Goal: Task Accomplishment & Management: Manage account settings

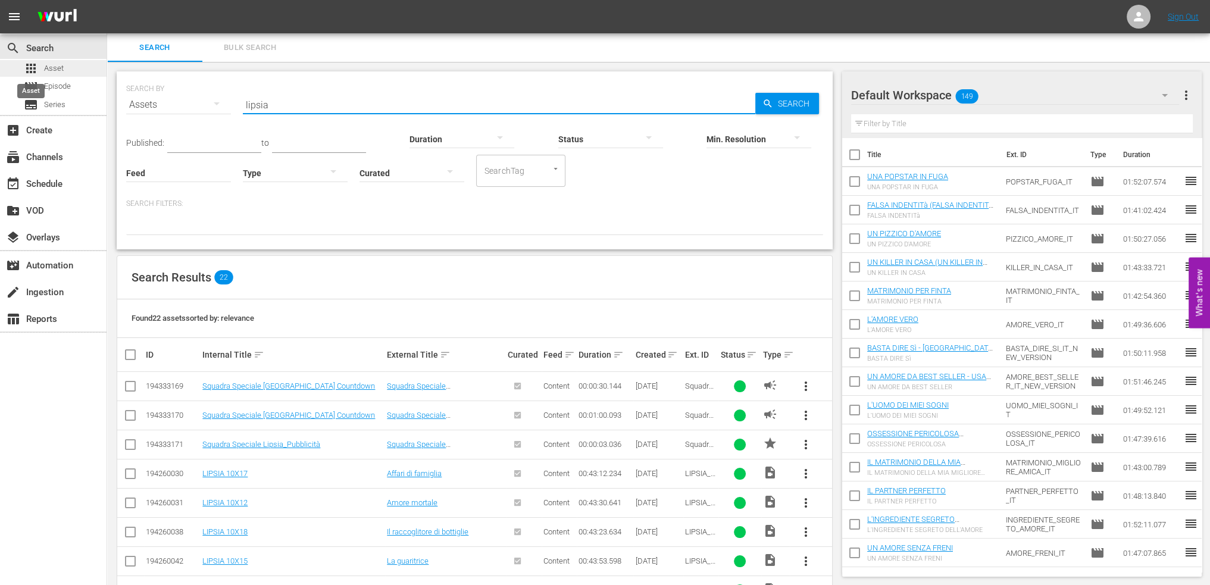
click at [37, 66] on span "apps" at bounding box center [31, 68] width 14 height 14
drag, startPoint x: 313, startPoint y: 108, endPoint x: 299, endPoint y: 107, distance: 14.3
click at [313, 108] on input "lipsia" at bounding box center [499, 104] width 512 height 29
click at [1196, 19] on link "Sign Out" at bounding box center [1183, 17] width 31 height 10
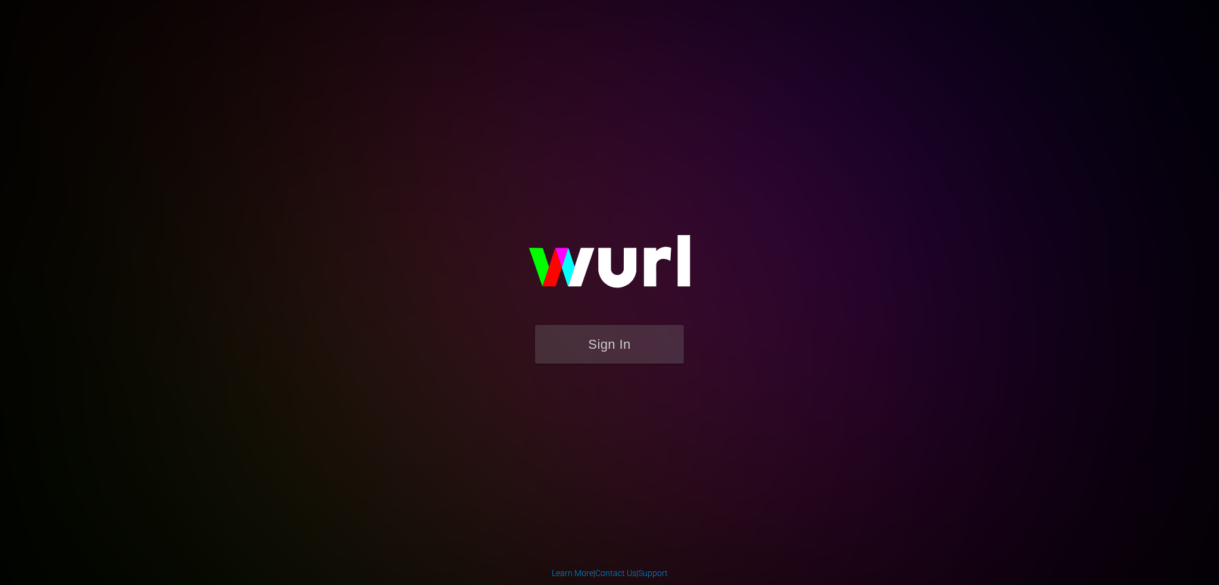
click at [664, 321] on img at bounding box center [609, 266] width 238 height 115
click at [637, 343] on button "Sign In" at bounding box center [609, 344] width 149 height 39
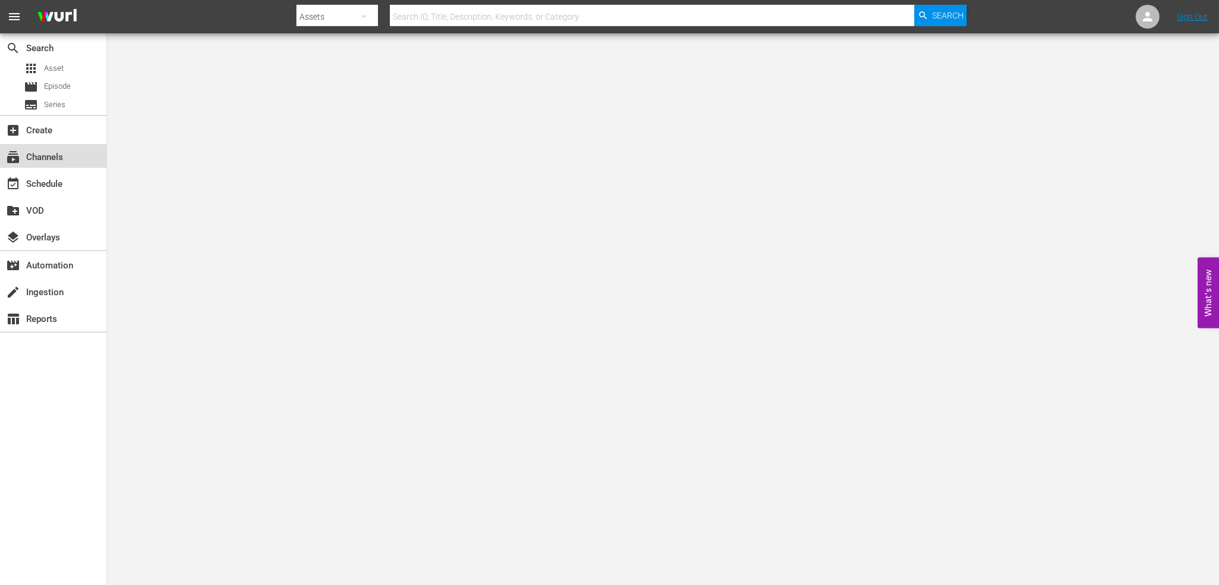
click at [84, 154] on div "subscriptions Channels" at bounding box center [53, 156] width 107 height 24
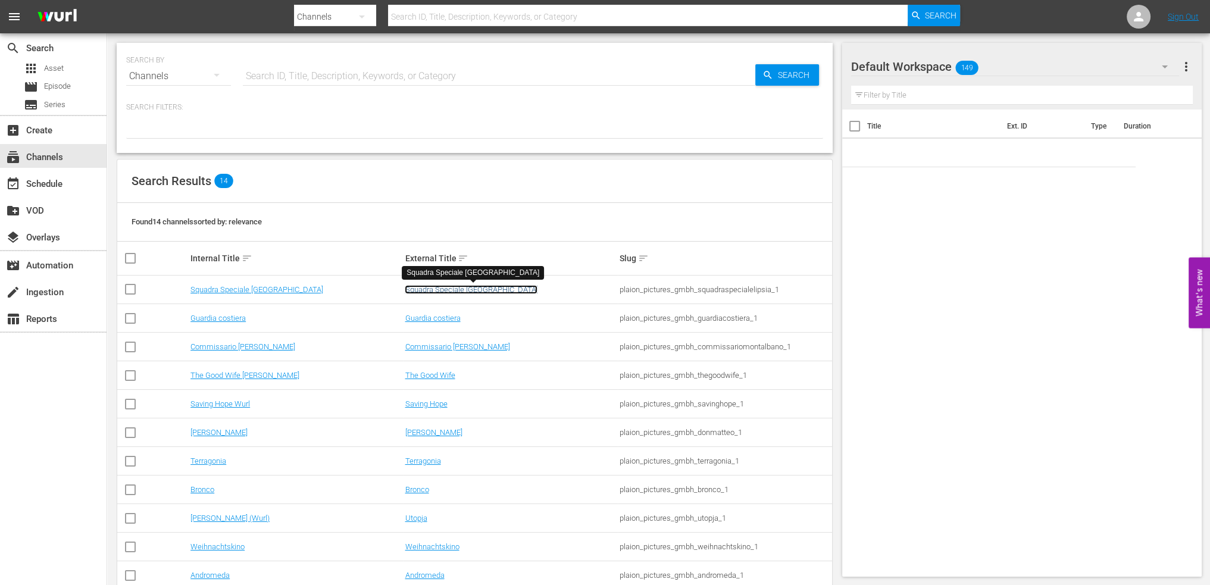
click at [485, 290] on link "Squadra Speciale Lipsia" at bounding box center [471, 289] width 133 height 9
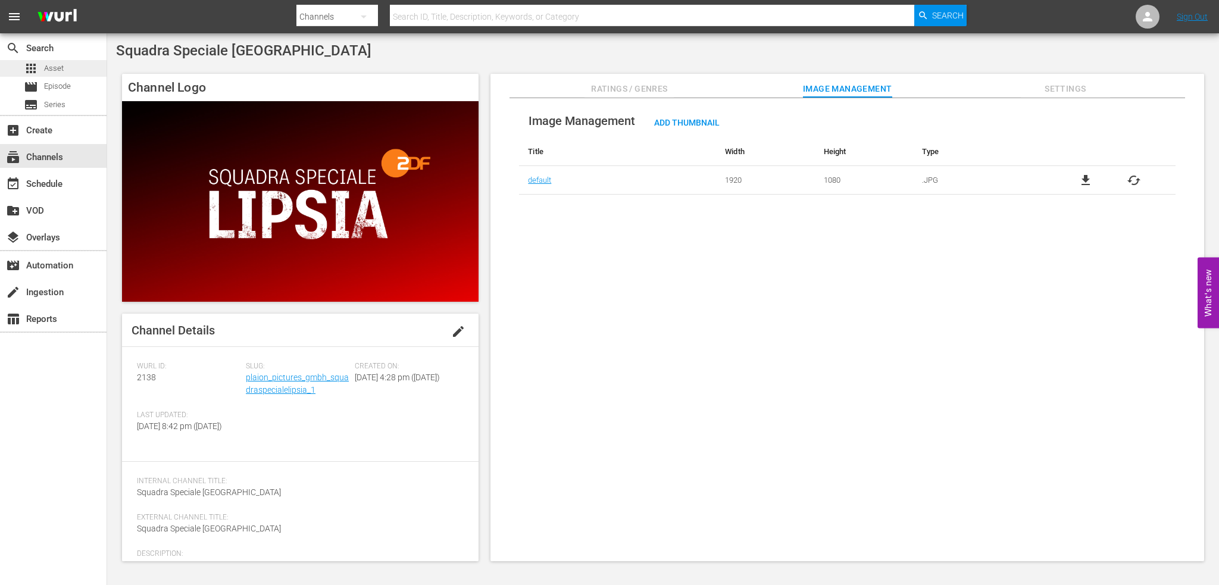
click at [56, 65] on span "Asset" at bounding box center [54, 68] width 20 height 12
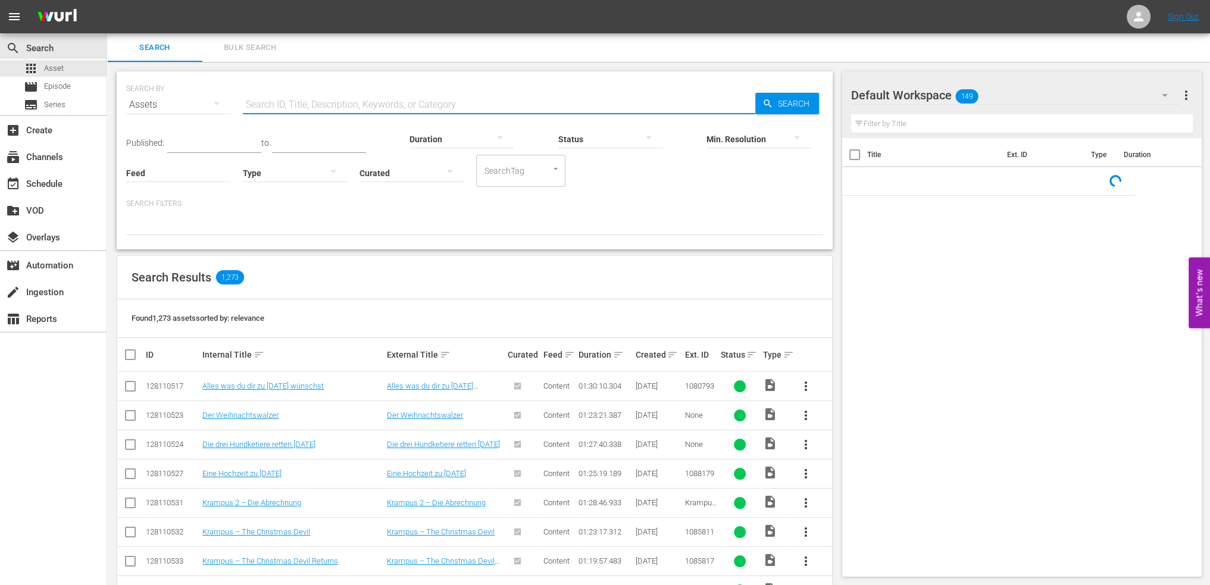
click at [316, 107] on input "text" at bounding box center [499, 104] width 512 height 29
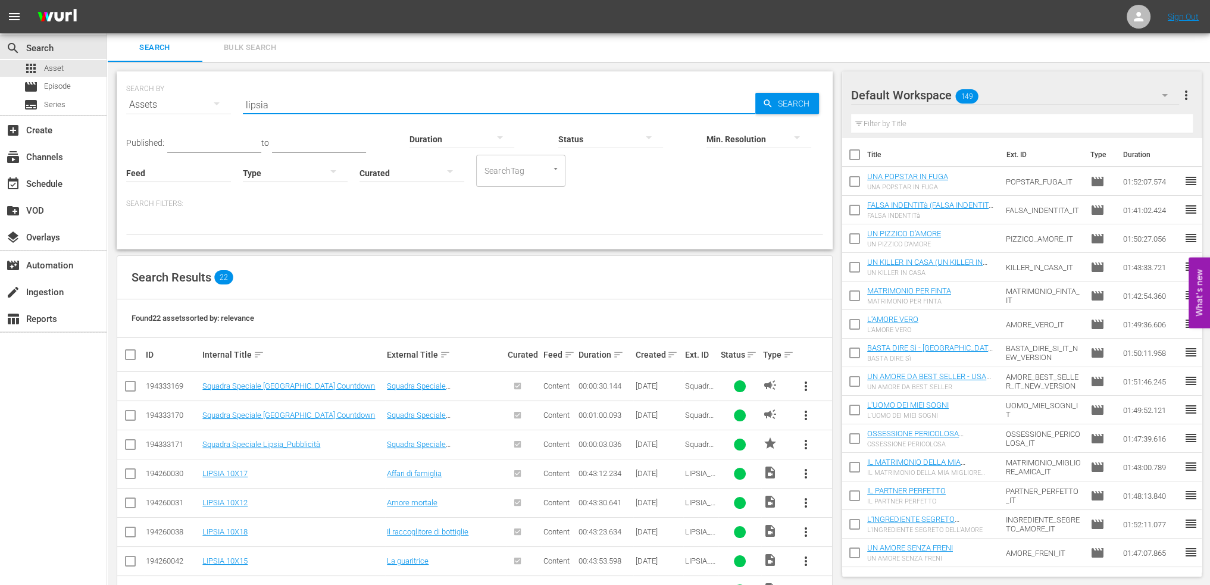
click at [247, 109] on input "lipsia" at bounding box center [499, 104] width 512 height 29
type input "guardia"
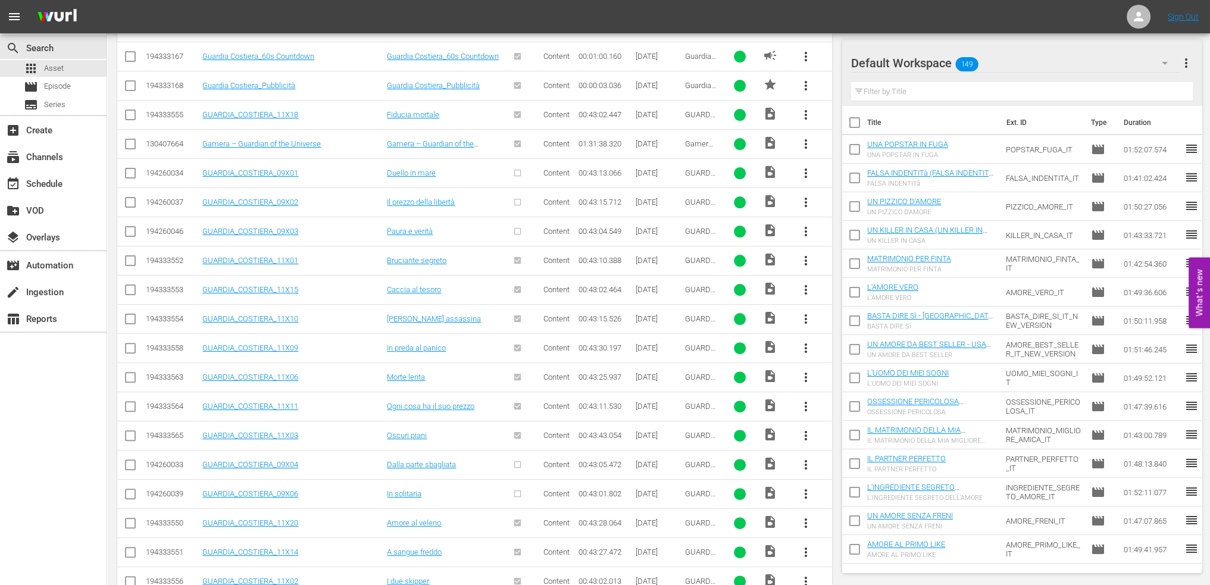
scroll to position [737, 0]
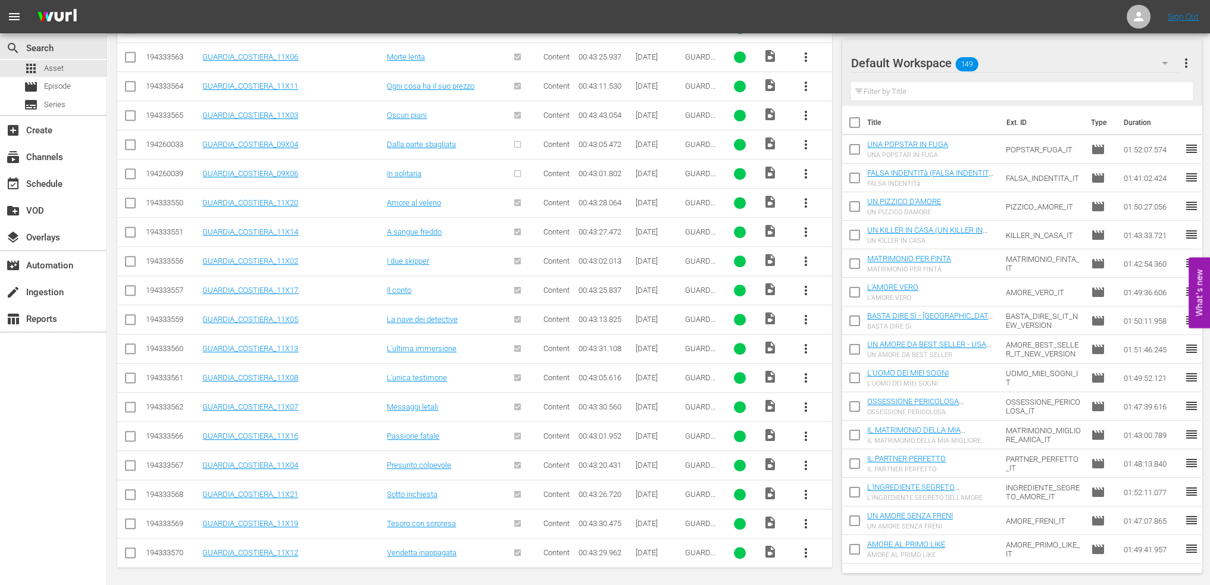
click at [79, 170] on div "event_available Schedule" at bounding box center [53, 183] width 107 height 27
click at [64, 188] on div "event_available Schedule" at bounding box center [53, 183] width 107 height 24
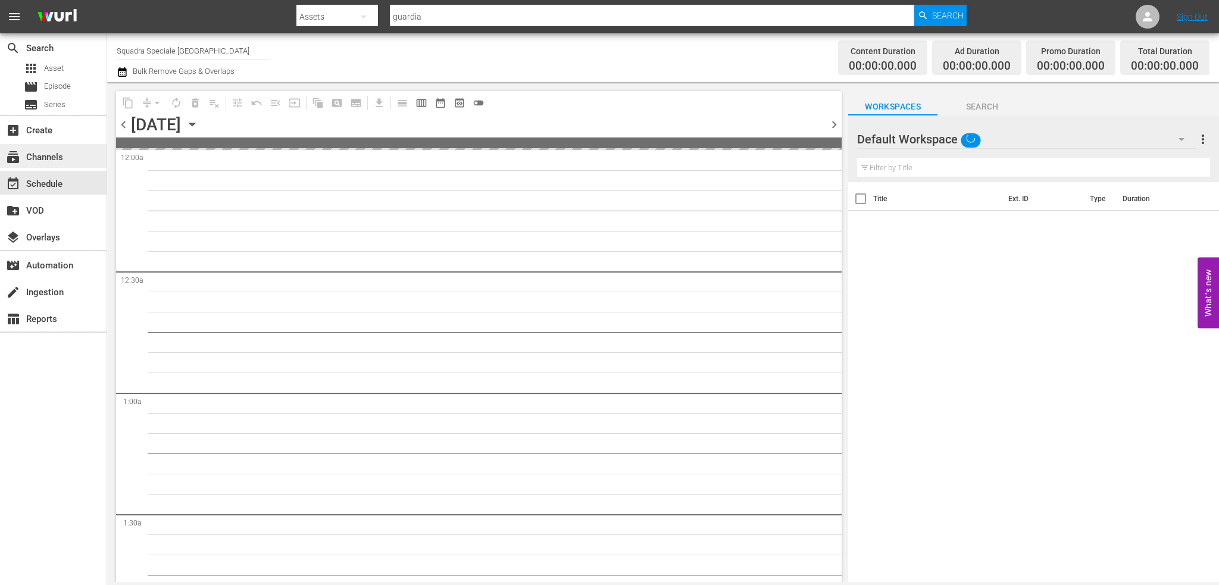
click at [68, 153] on div "subscriptions Channels" at bounding box center [53, 156] width 107 height 24
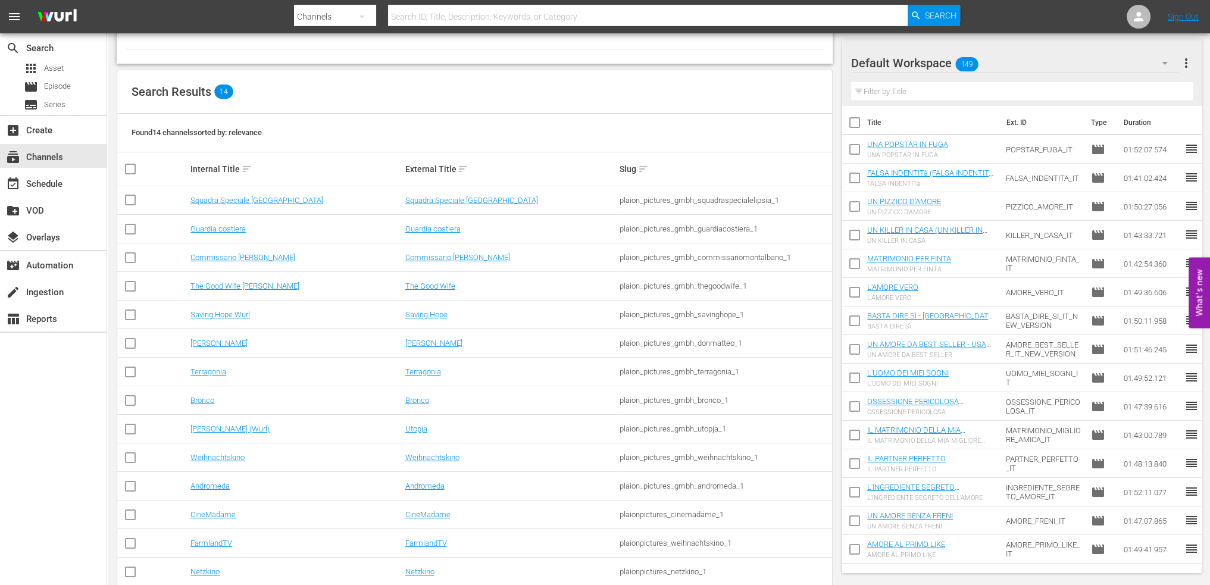
scroll to position [106, 0]
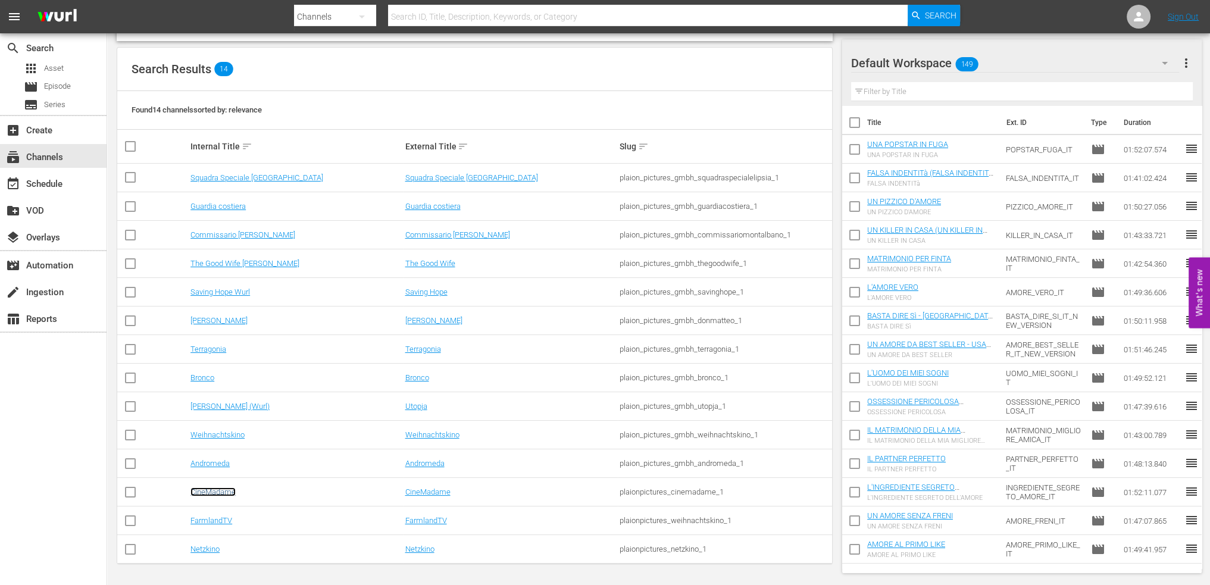
click at [224, 490] on link "CineMadame" at bounding box center [212, 491] width 45 height 9
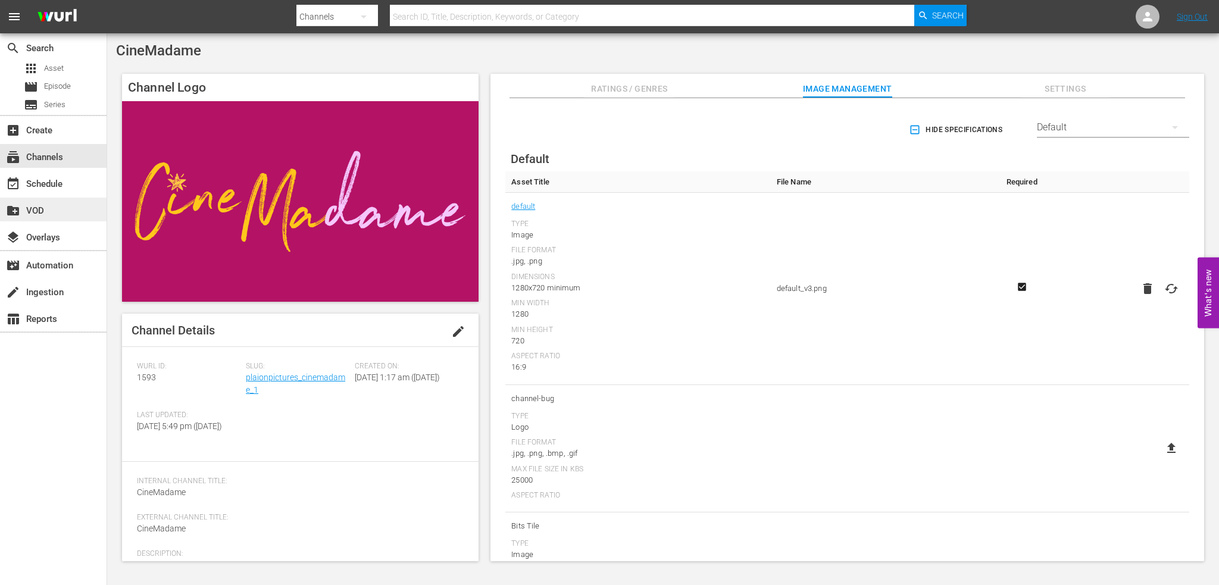
click at [38, 209] on div "create_new_folder VOD" at bounding box center [33, 209] width 67 height 11
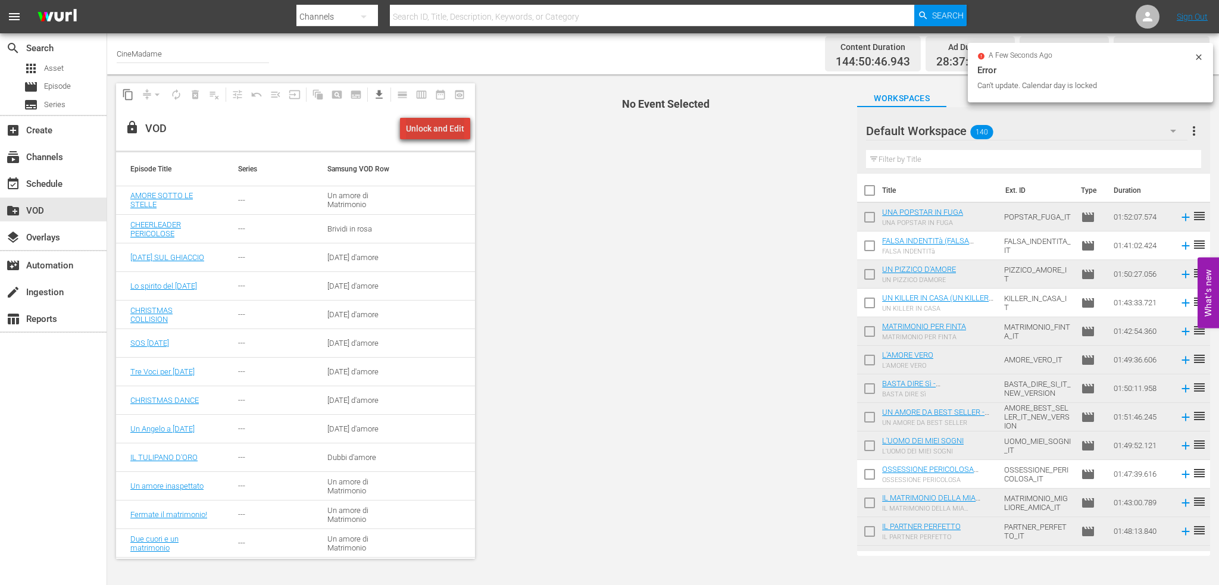
click at [447, 121] on div "Unlock and Edit" at bounding box center [435, 128] width 58 height 21
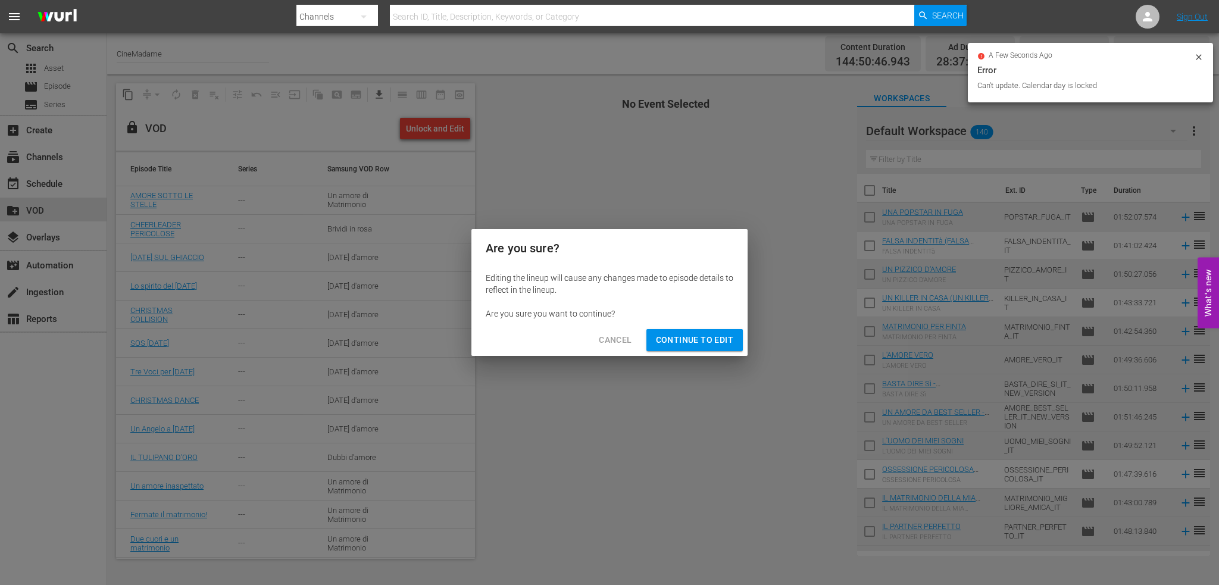
click at [714, 330] on button "Continue to Edit" at bounding box center [694, 340] width 96 height 22
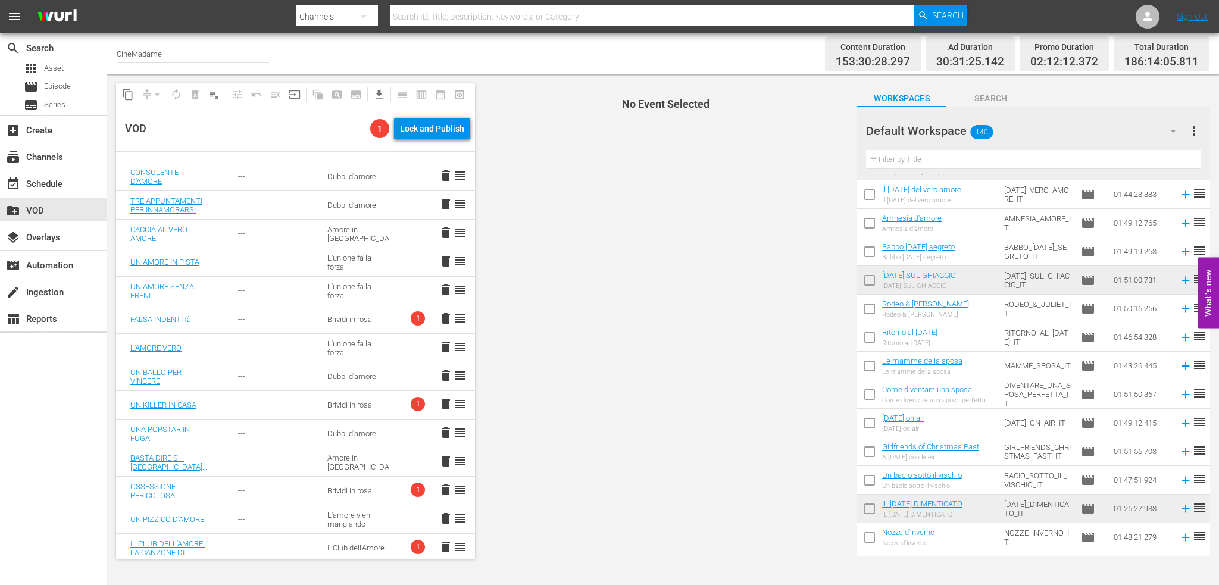
scroll to position [774, 0]
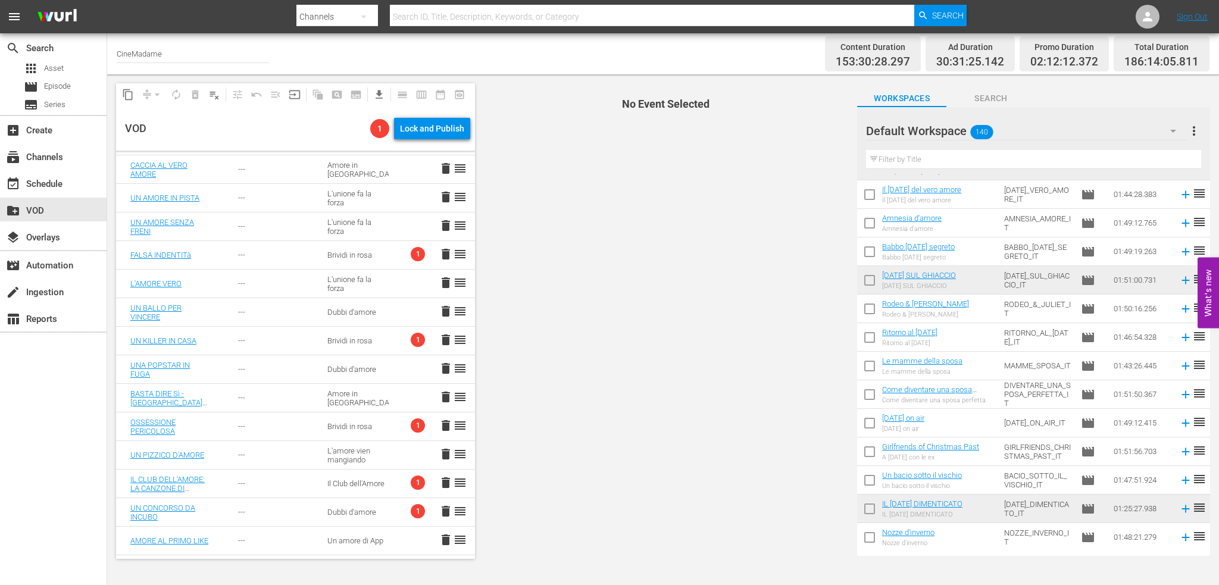
click at [345, 255] on div "Brividi in rosa" at bounding box center [357, 255] width 61 height 9
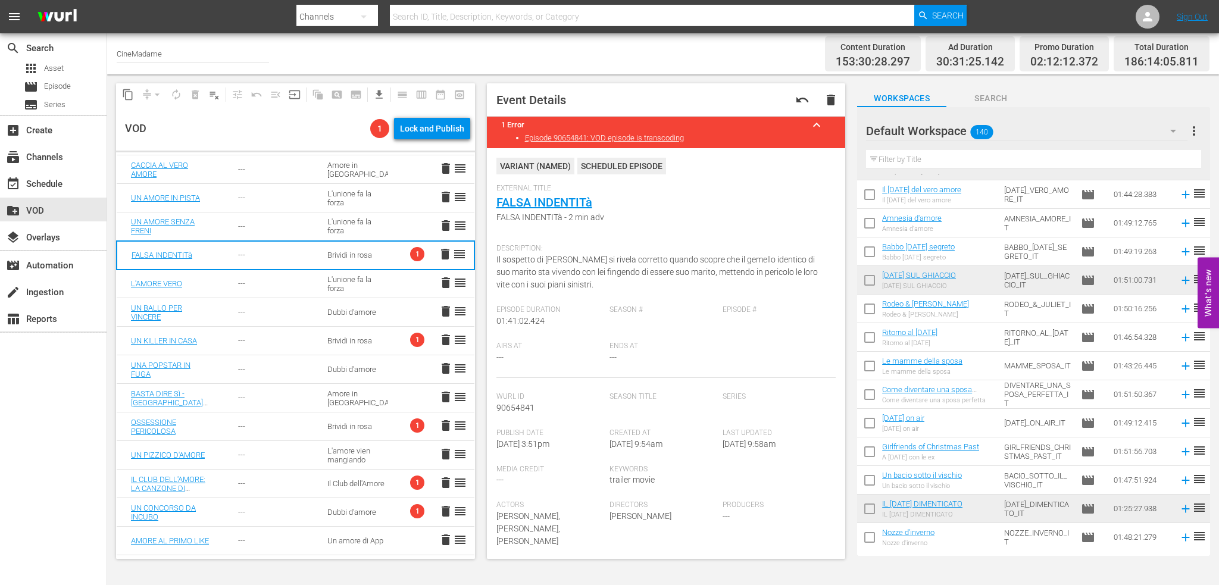
click at [387, 343] on td "Brividi in rosa" at bounding box center [357, 341] width 89 height 29
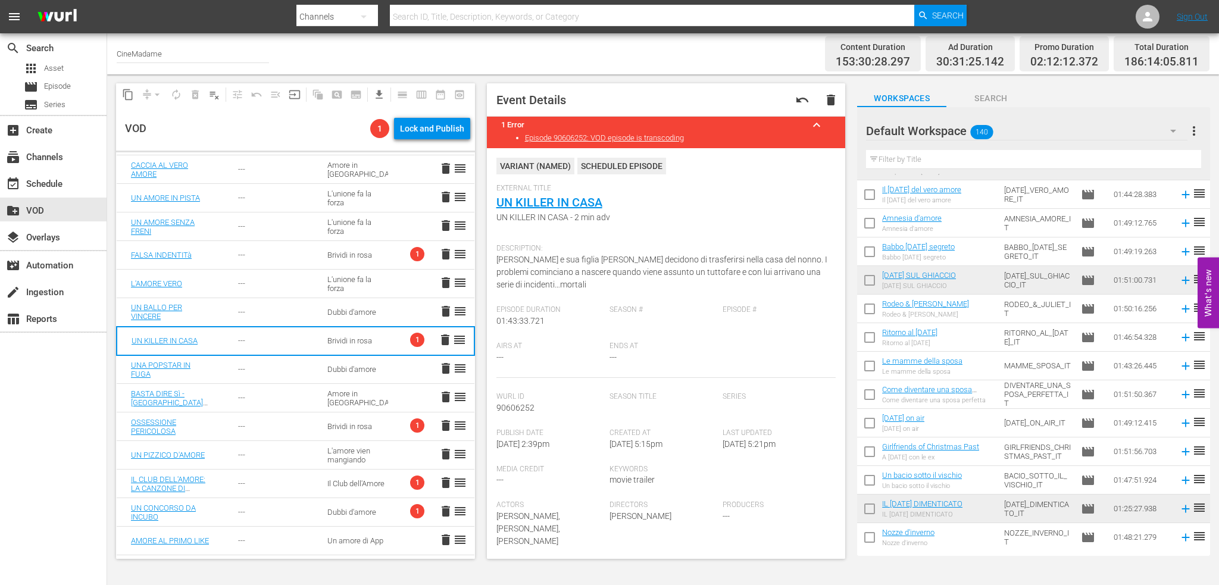
click at [381, 426] on td "Brividi in rosa" at bounding box center [357, 426] width 89 height 29
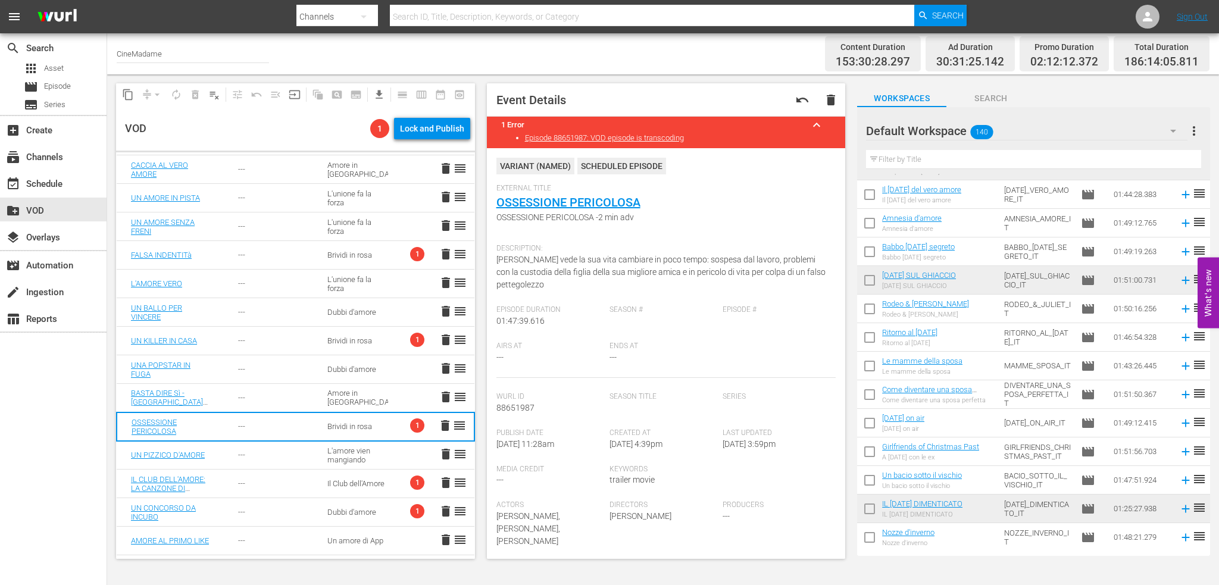
scroll to position [893, 0]
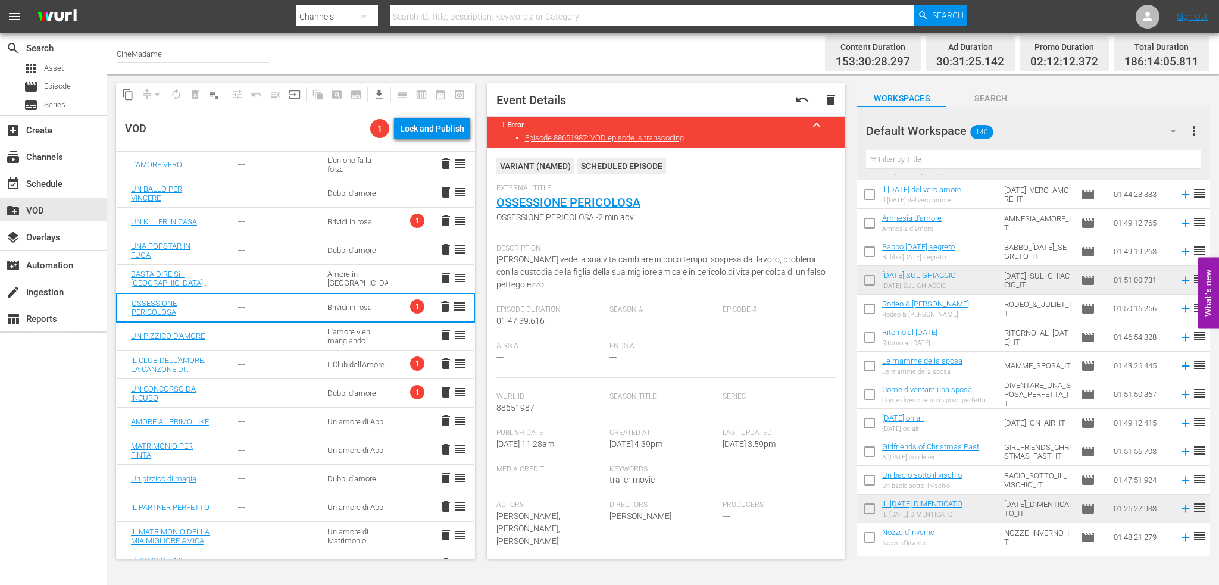
click at [371, 369] on div "Il Club dell'Amore" at bounding box center [357, 364] width 61 height 9
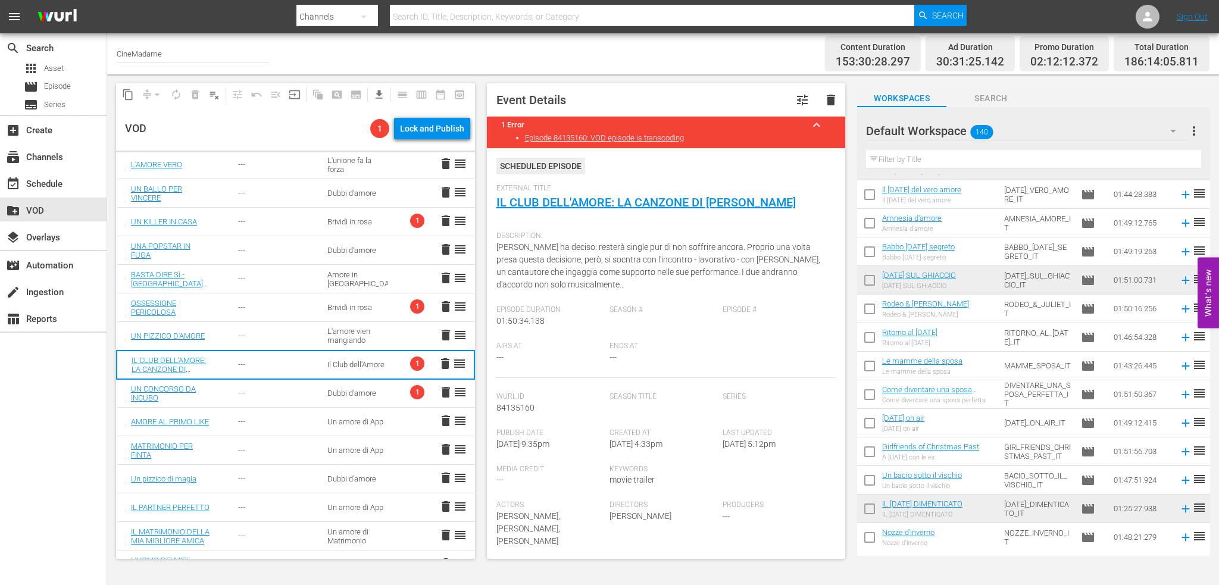
click at [370, 390] on div "Dubbi d'amore" at bounding box center [357, 393] width 61 height 9
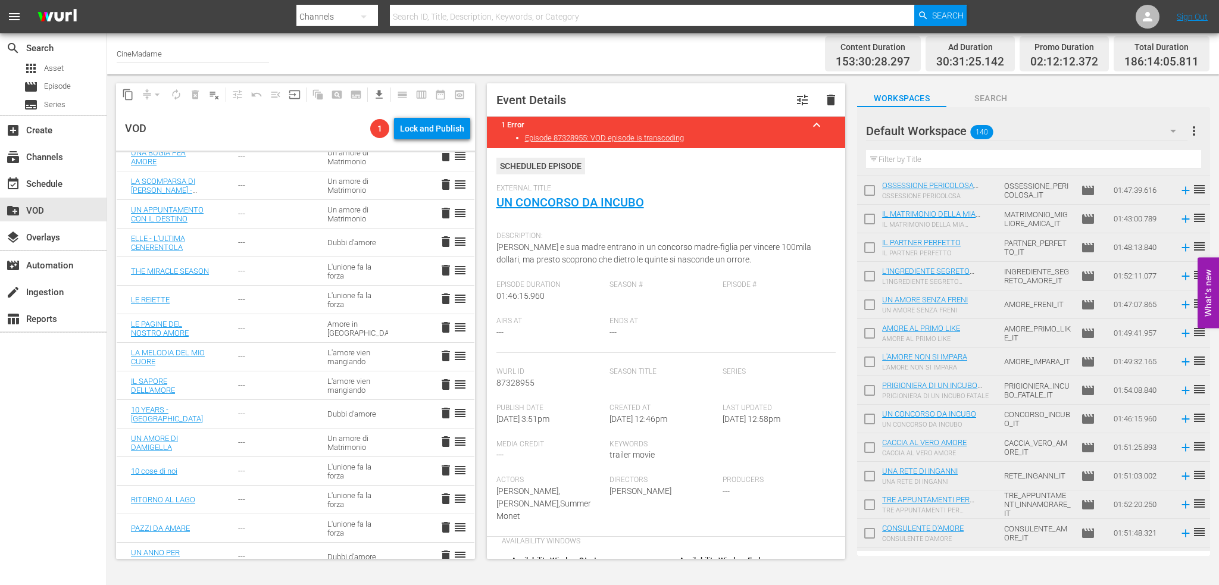
scroll to position [0, 0]
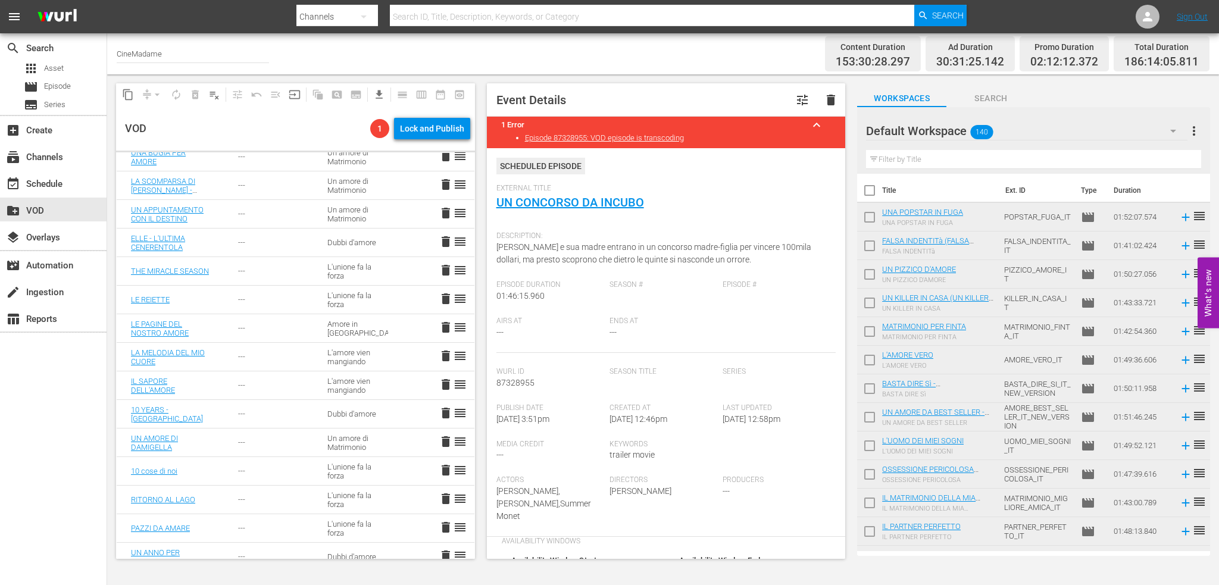
click at [949, 157] on input "text" at bounding box center [1033, 159] width 335 height 19
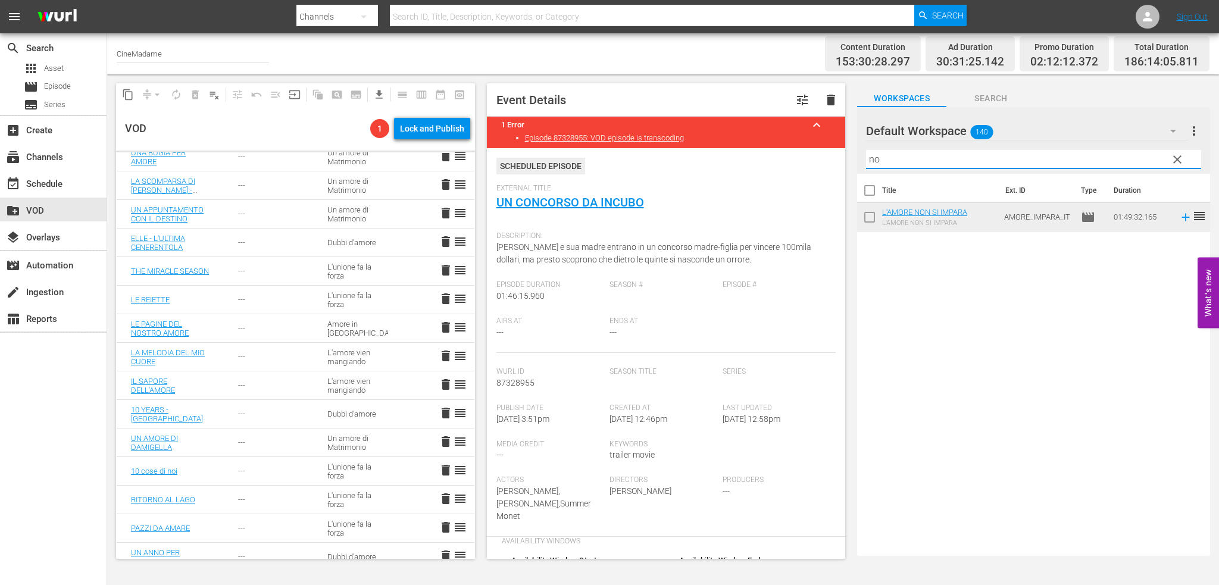
type input "n"
type input "b"
type input "c"
type input "b"
type input "t"
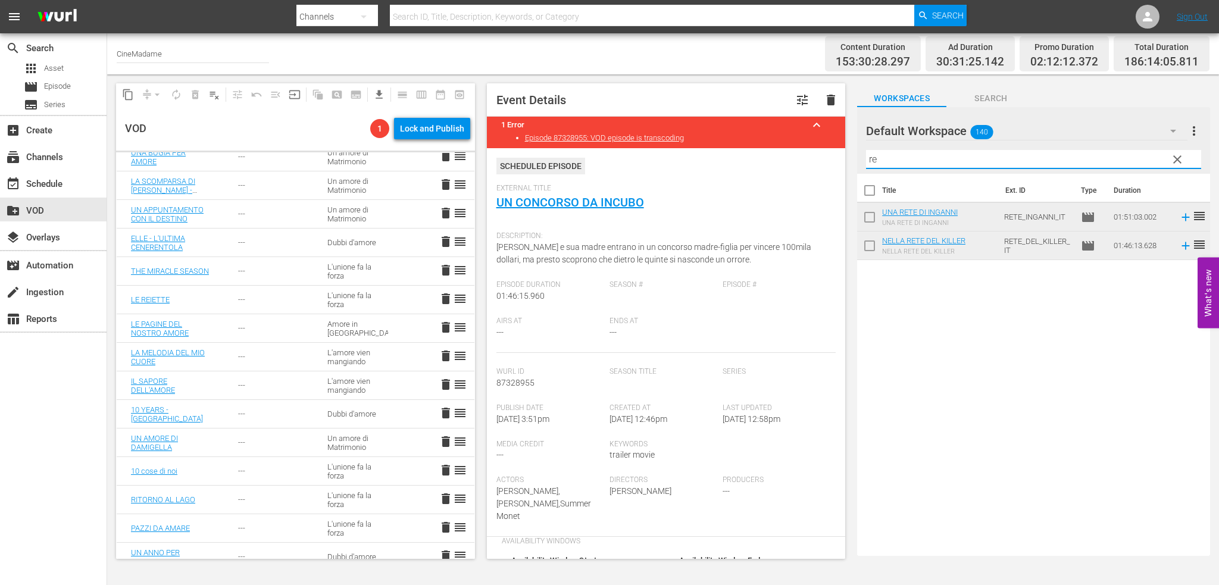
type input "r"
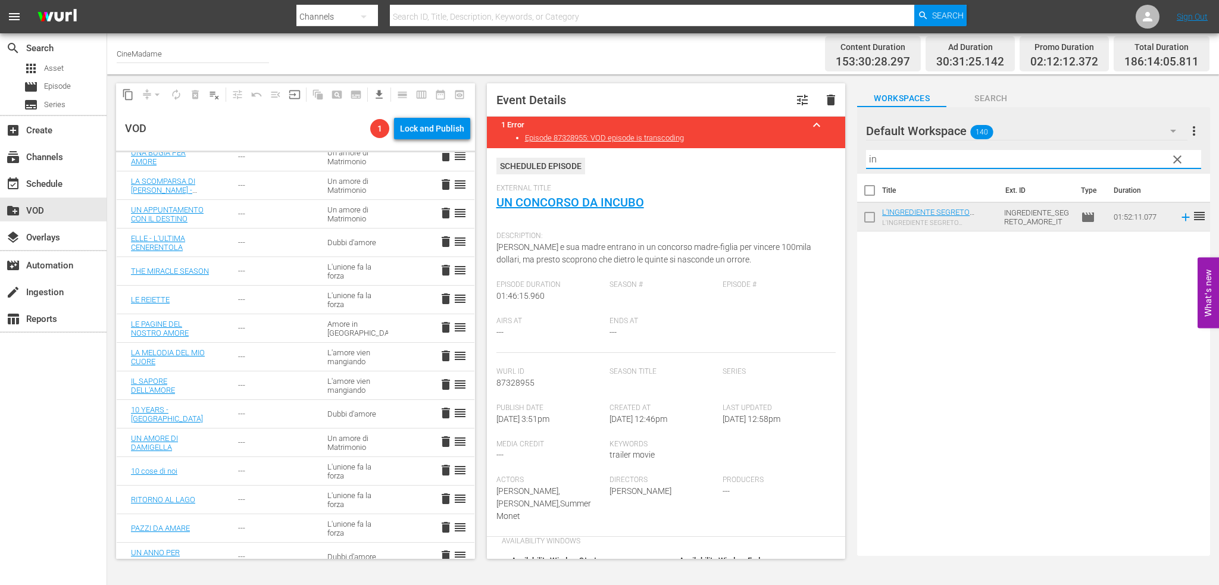
type input "i"
type input "p"
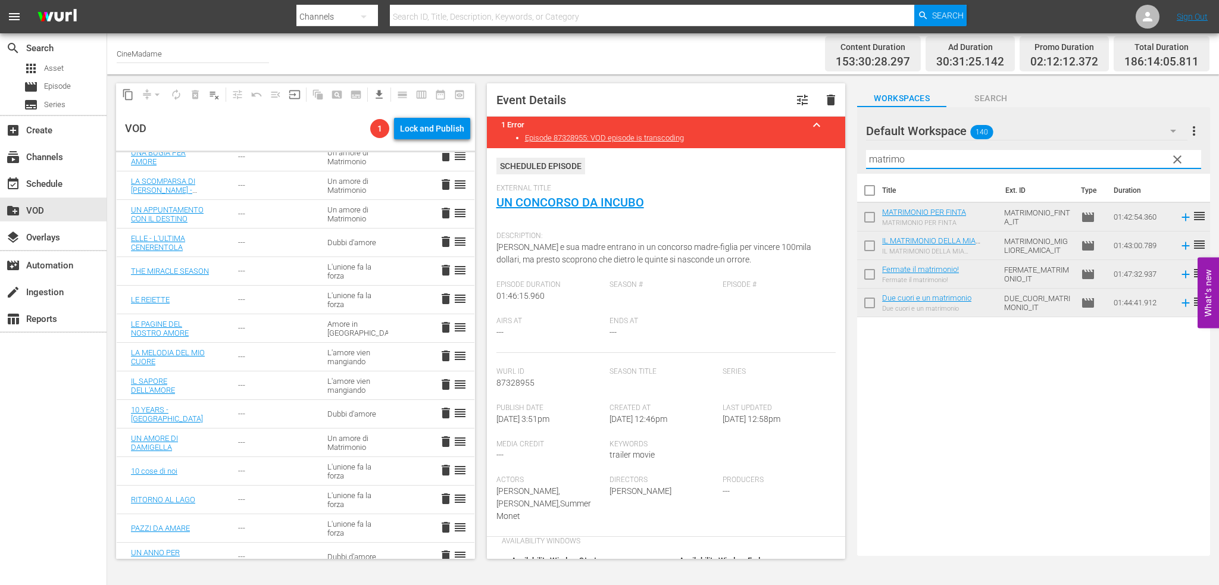
click at [921, 157] on input "matrimo" at bounding box center [1033, 159] width 335 height 19
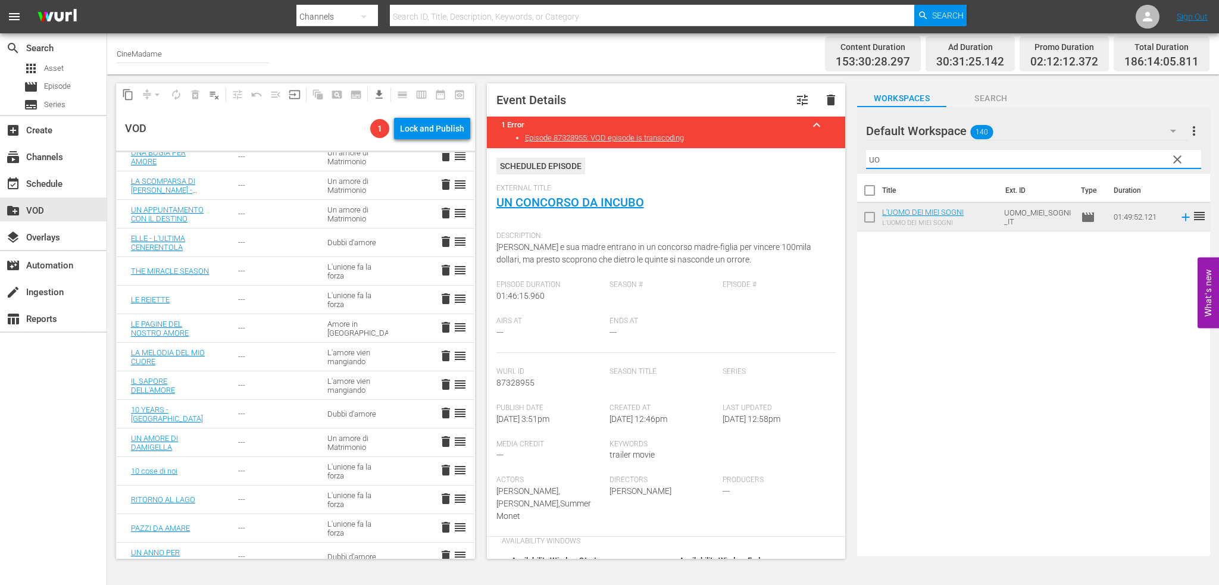
type input "u"
type input "l"
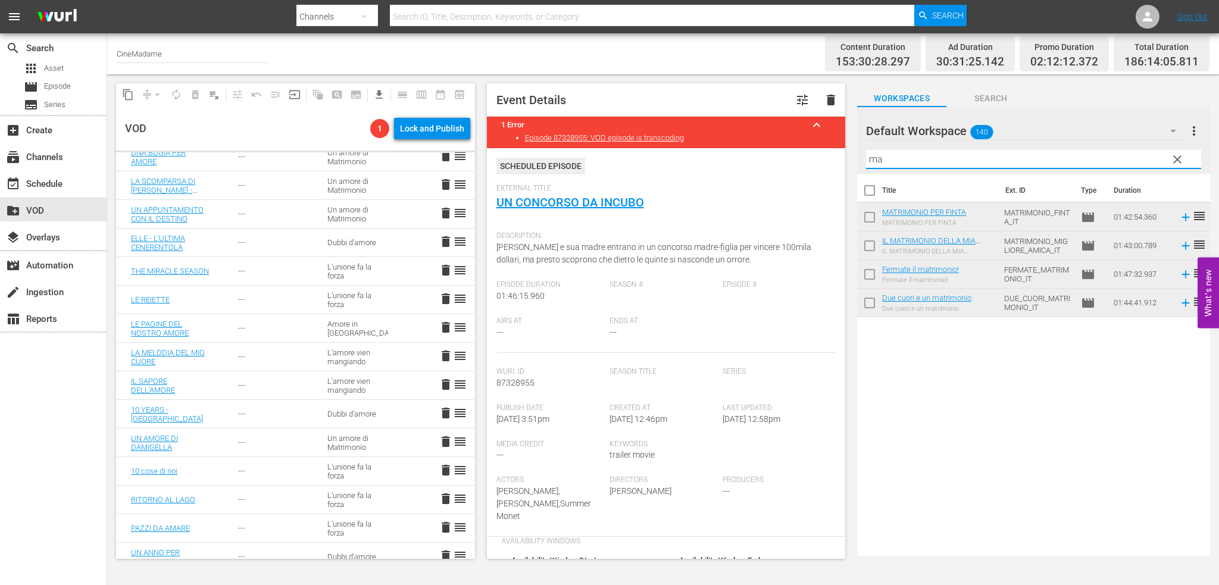
type input "m"
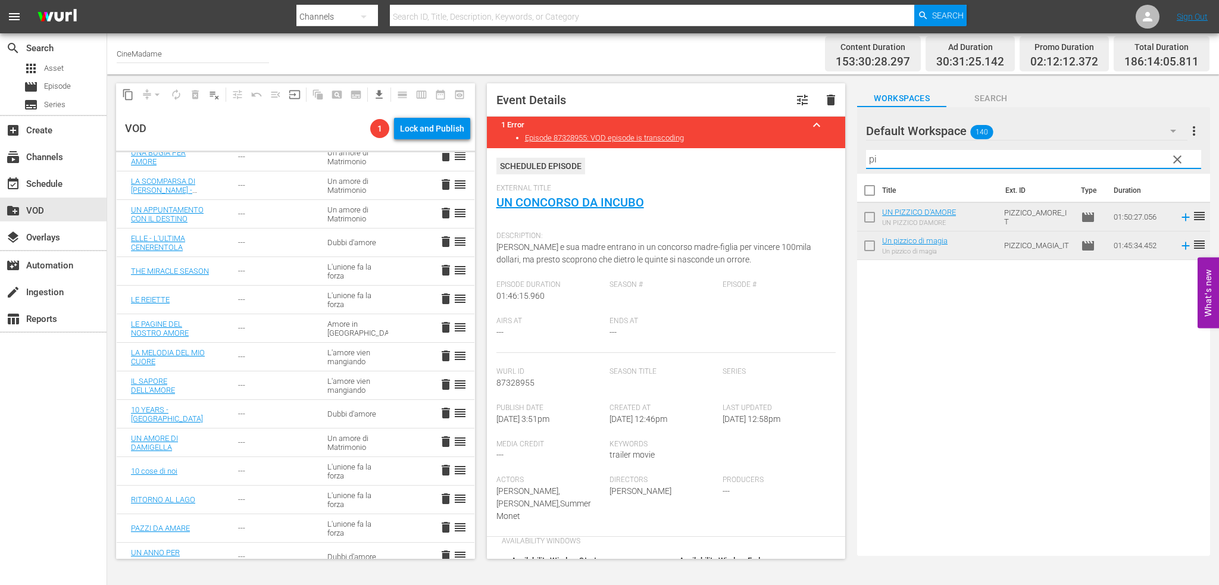
type input "p"
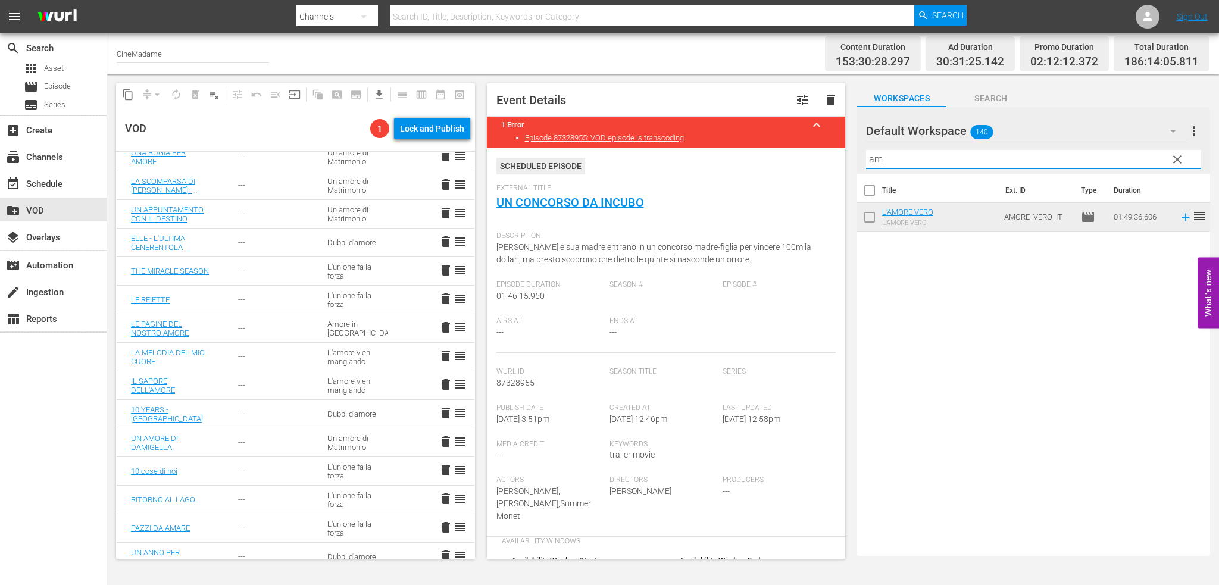
type input "a"
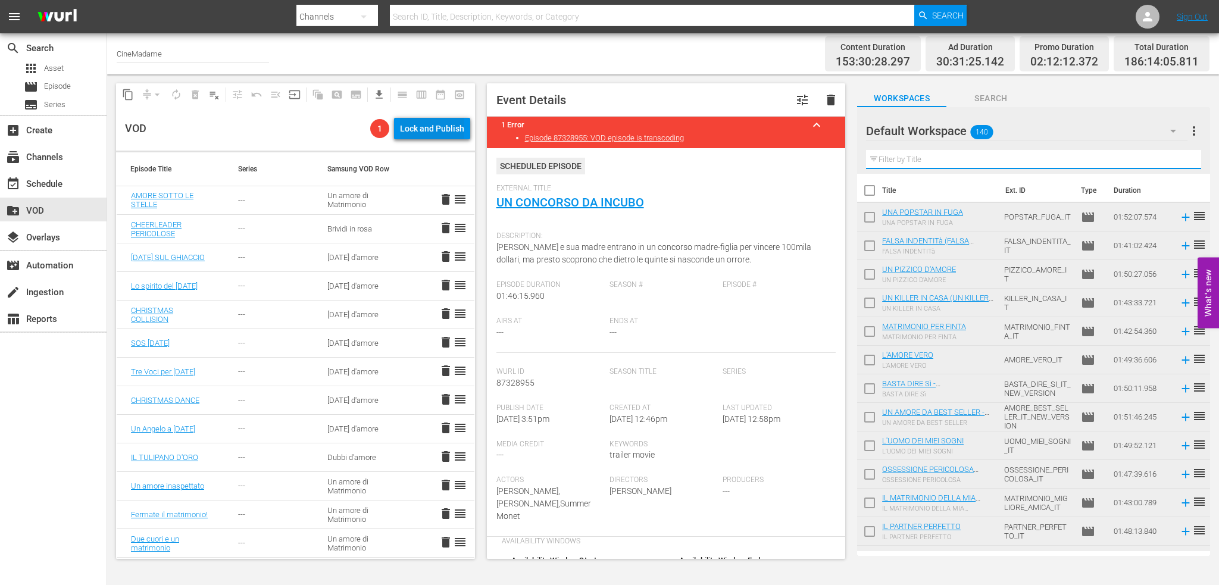
click at [412, 132] on div "Lock and Publish" at bounding box center [432, 128] width 64 height 21
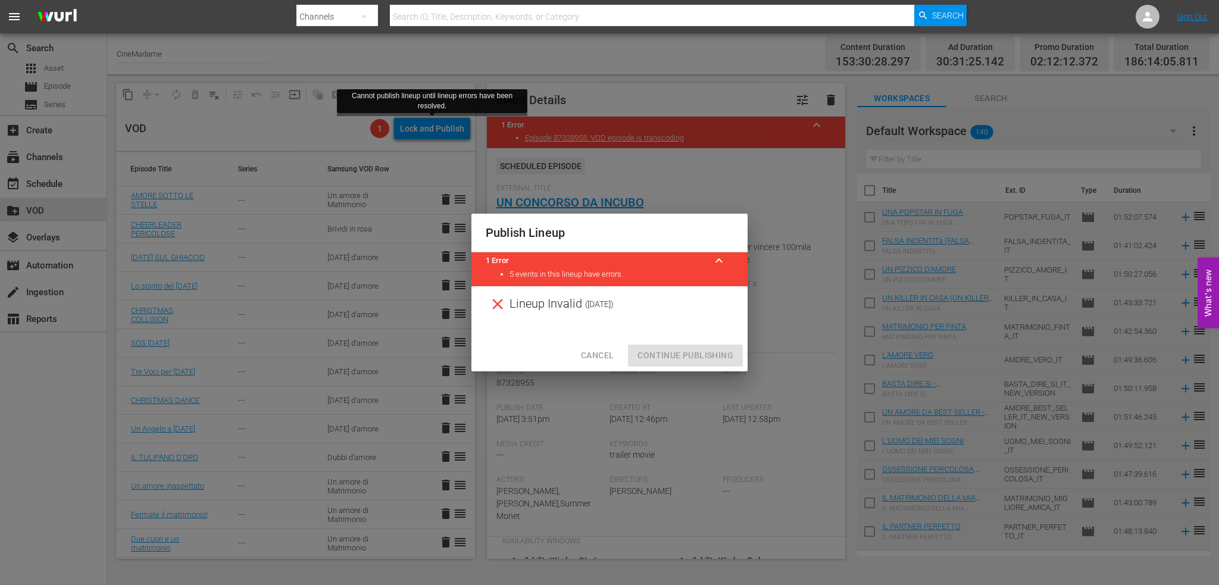
click at [606, 351] on span "Cancel" at bounding box center [597, 355] width 33 height 15
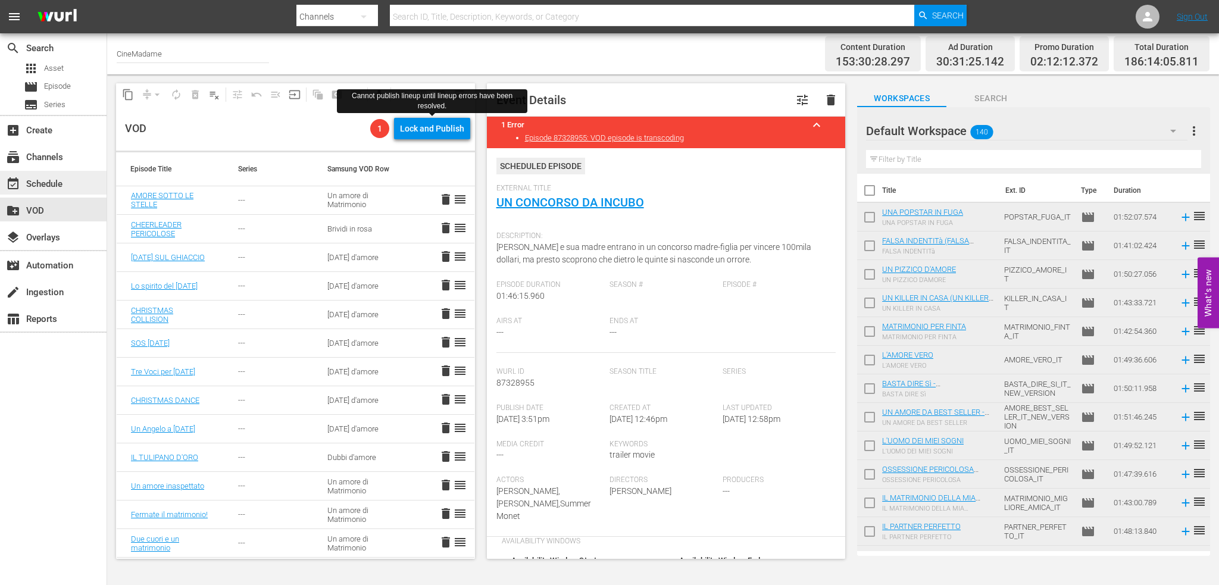
click at [48, 192] on div "event_available Schedule" at bounding box center [53, 183] width 107 height 24
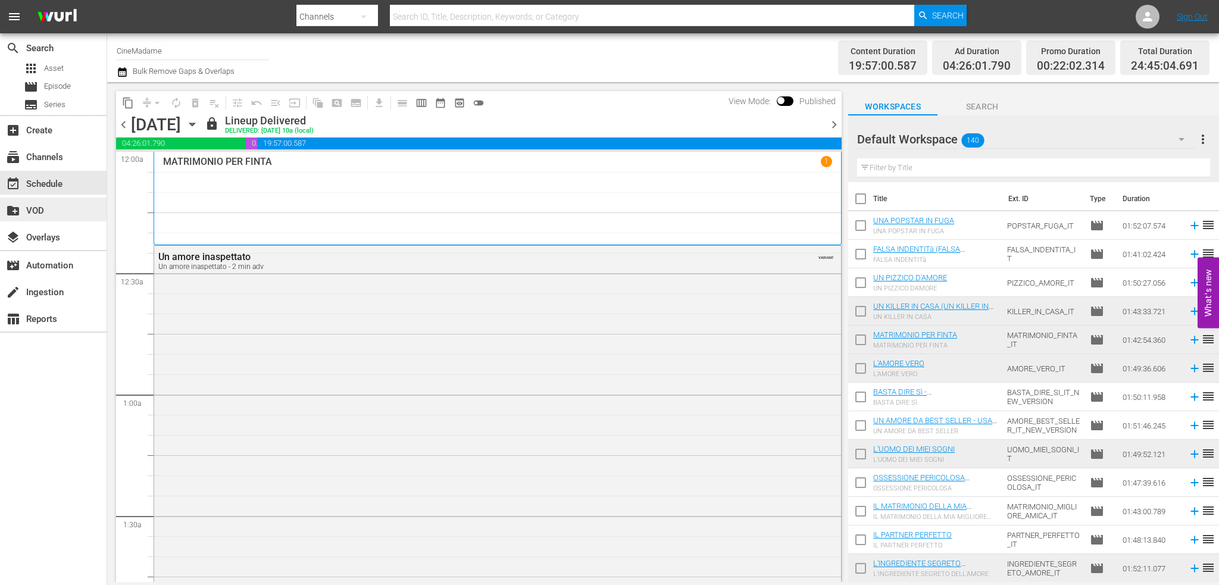
click at [46, 208] on div "create_new_folder VOD" at bounding box center [33, 209] width 67 height 11
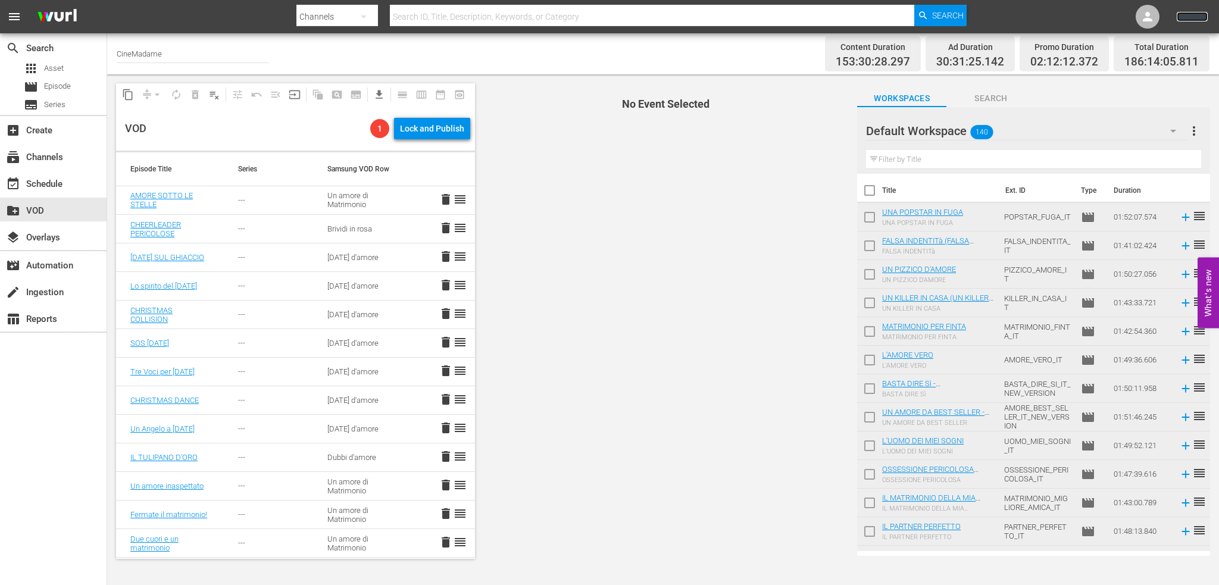
click at [1202, 16] on link "Sign Out" at bounding box center [1192, 17] width 31 height 10
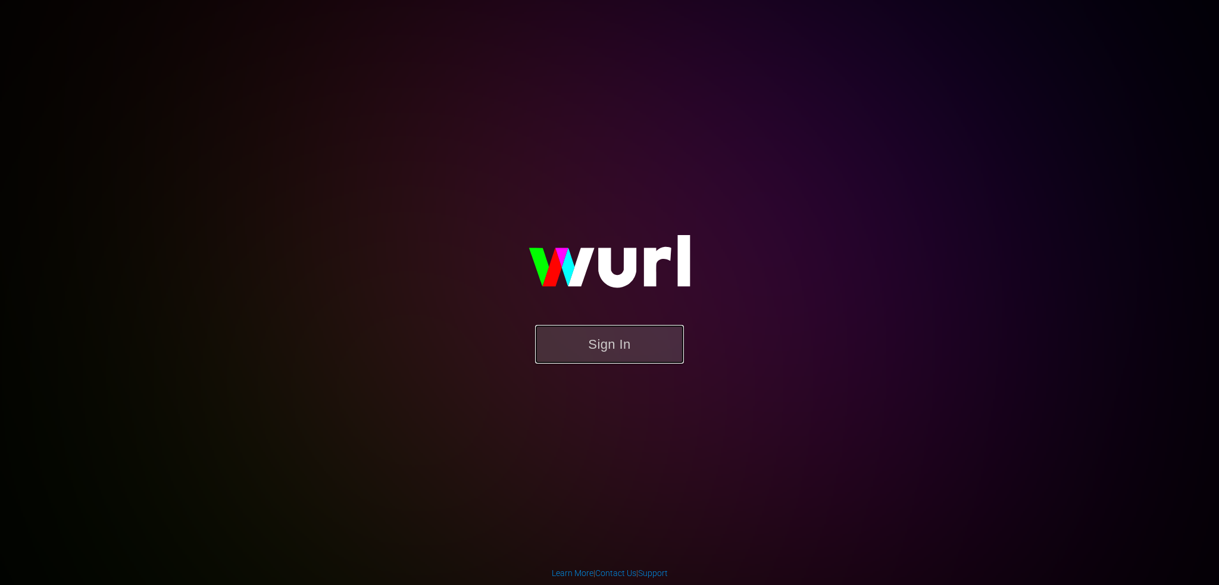
click at [616, 344] on button "Sign In" at bounding box center [609, 344] width 149 height 39
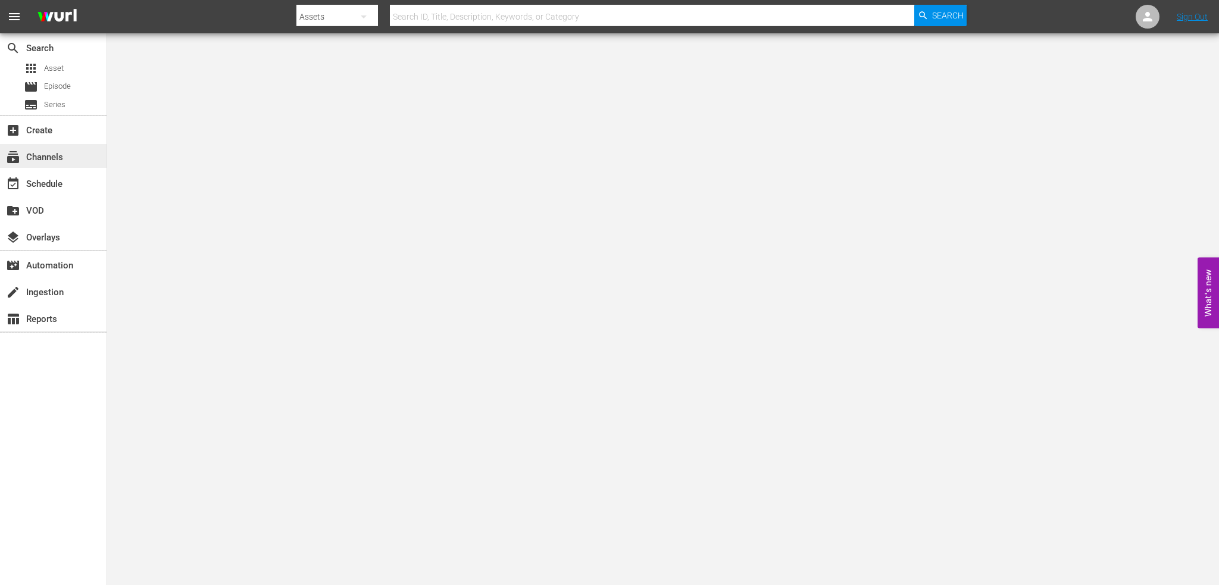
click at [52, 157] on div "subscriptions Channels" at bounding box center [33, 155] width 67 height 11
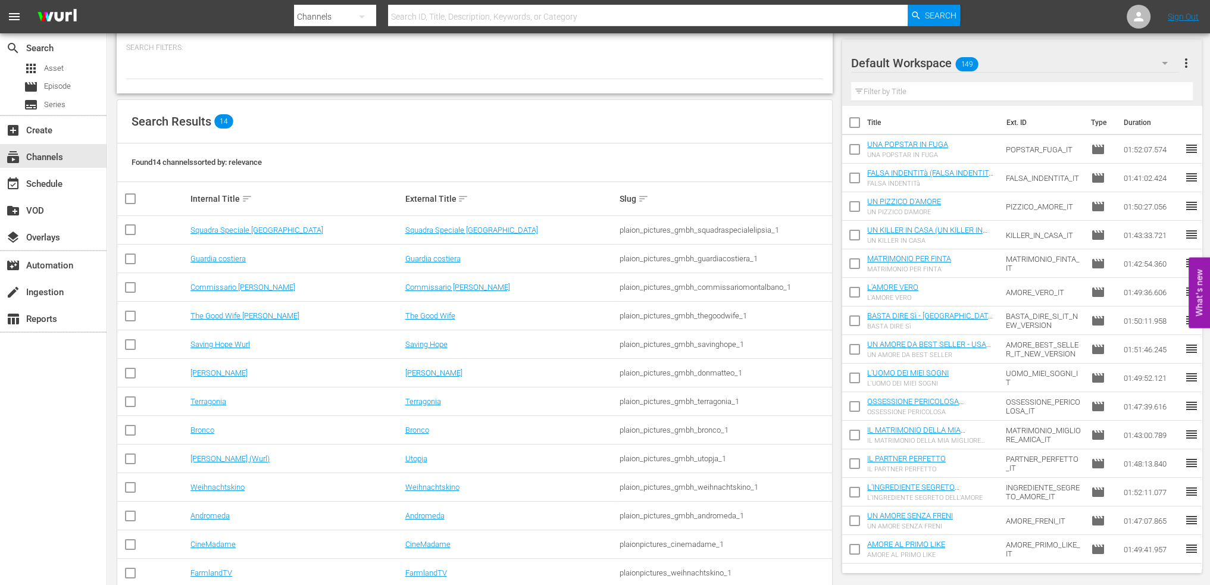
scroll to position [112, 0]
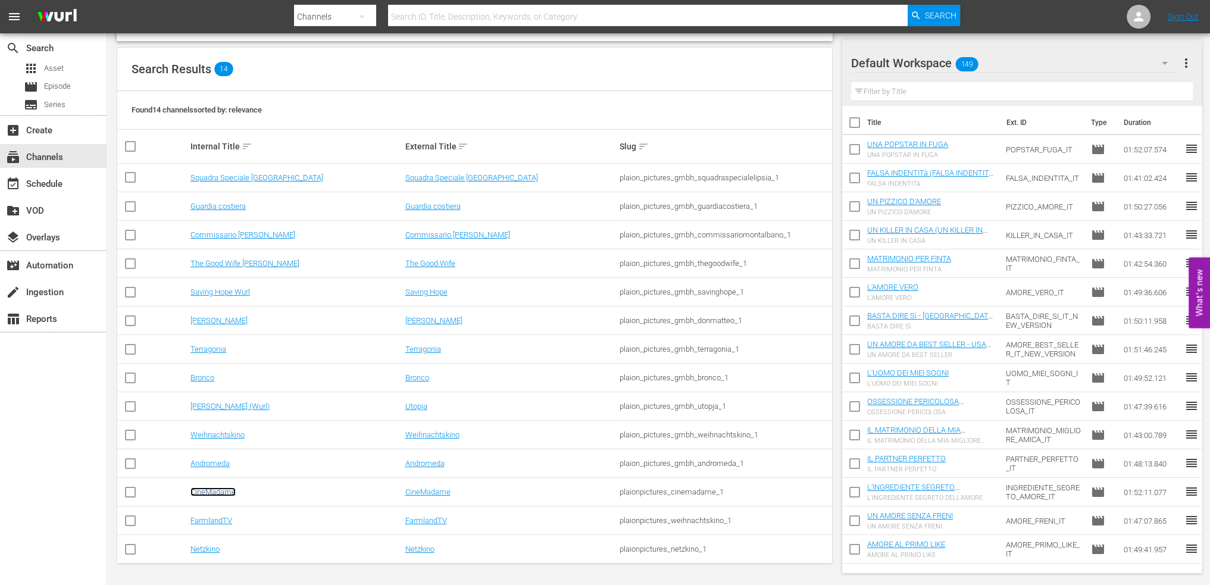
click at [210, 491] on link "CineMadame" at bounding box center [212, 491] width 45 height 9
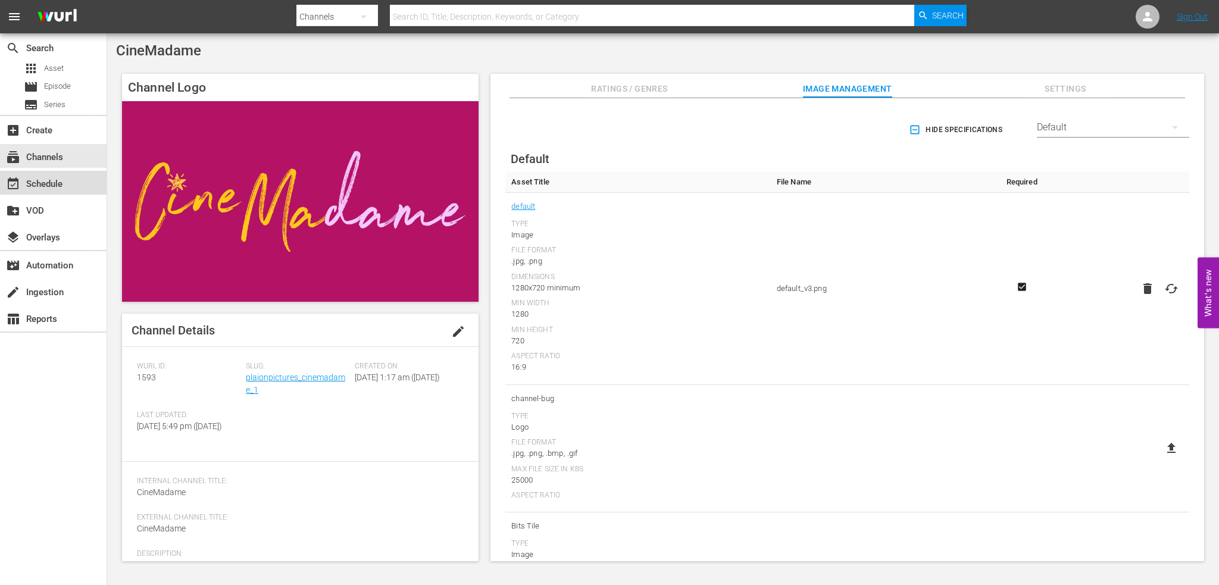
click at [51, 180] on div "event_available Schedule" at bounding box center [33, 182] width 67 height 11
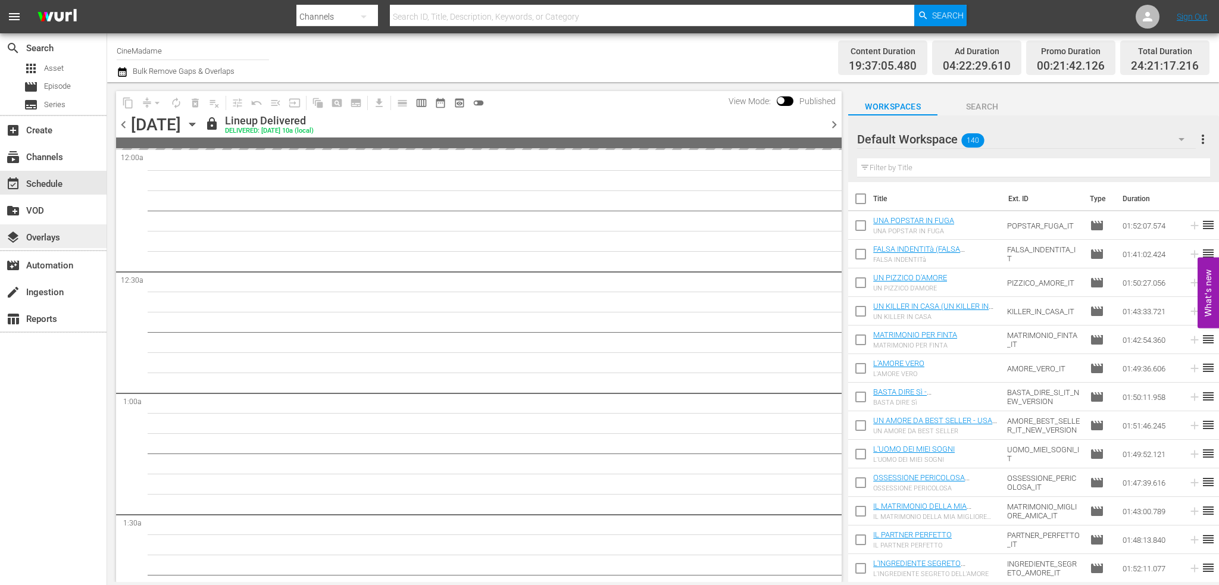
click at [39, 230] on div "layers Overlays" at bounding box center [33, 235] width 67 height 11
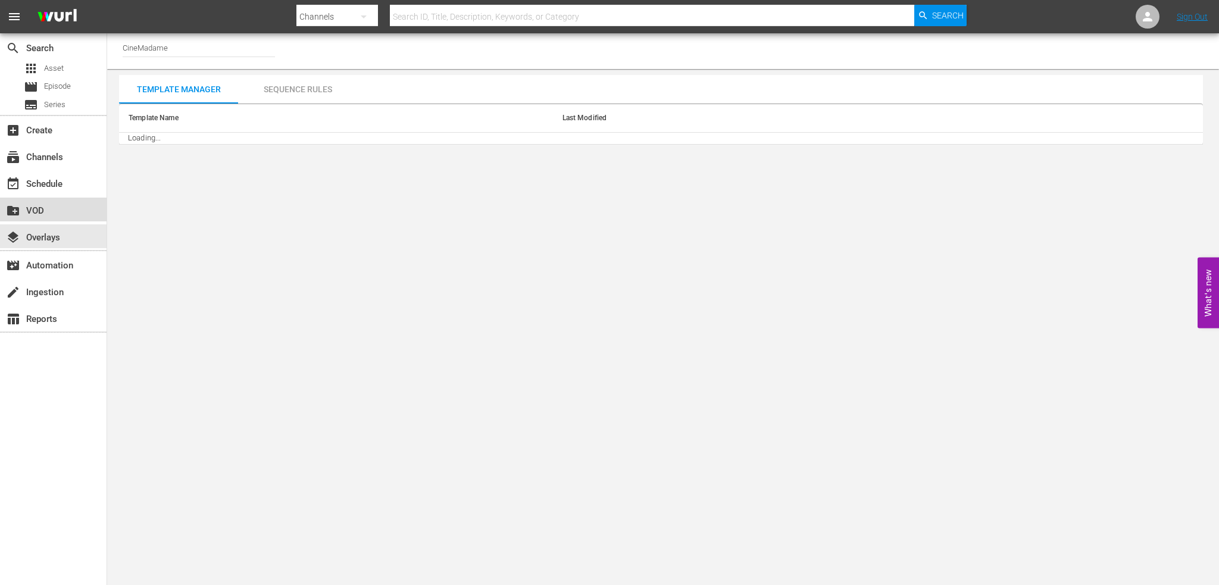
click at [45, 217] on div "create_new_folder VOD" at bounding box center [53, 210] width 107 height 24
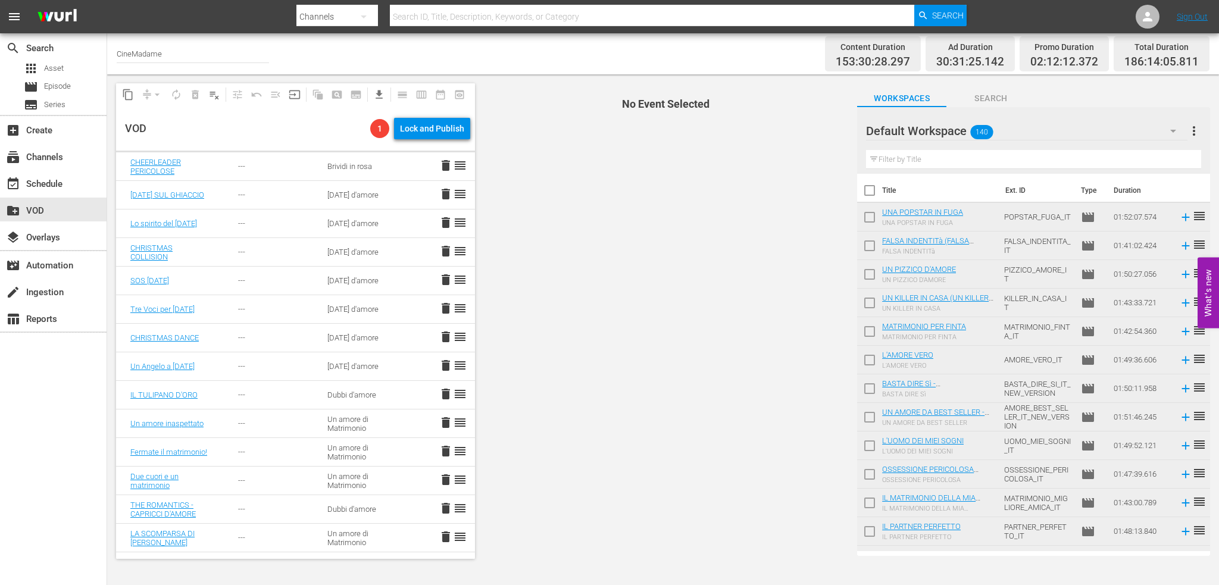
scroll to position [10, 0]
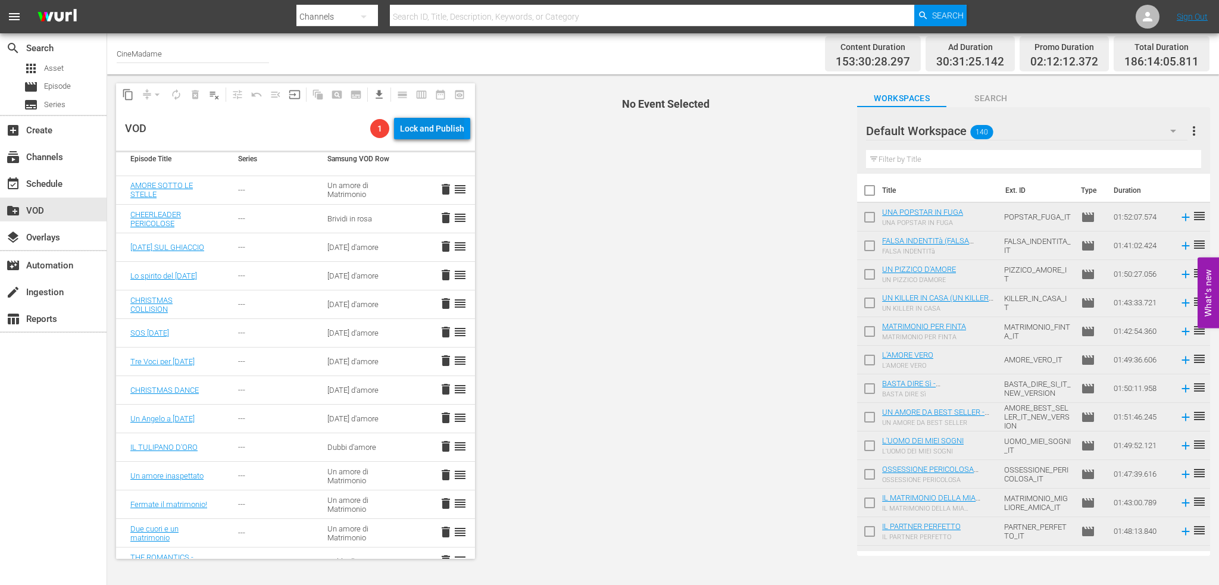
click at [424, 127] on div "Lock and Publish" at bounding box center [432, 128] width 64 height 21
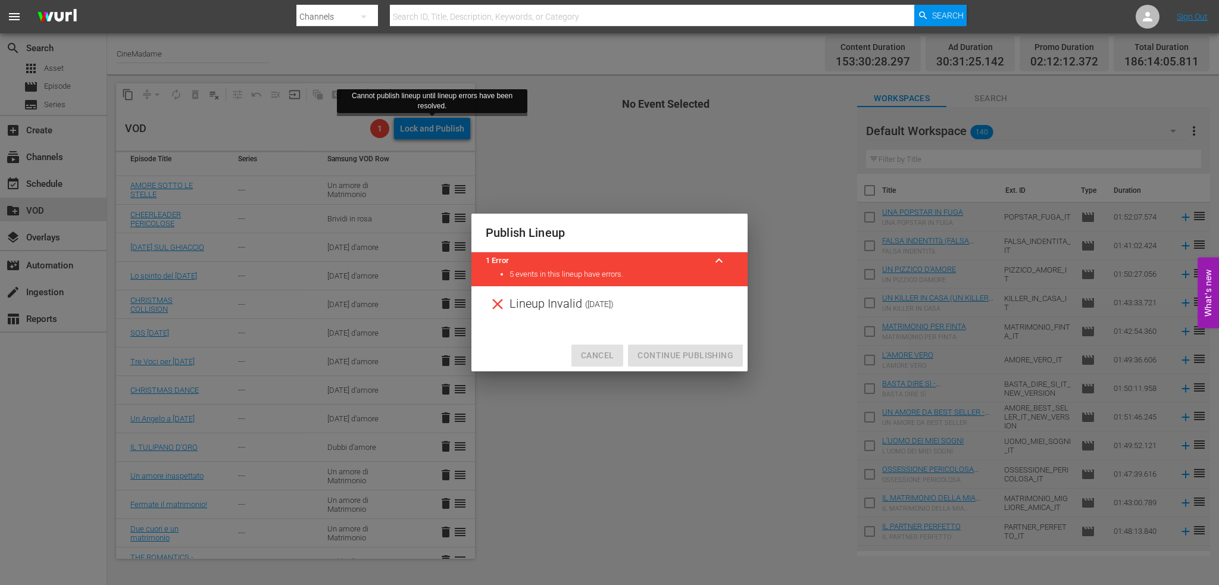
click at [589, 356] on span "Cancel" at bounding box center [597, 355] width 33 height 15
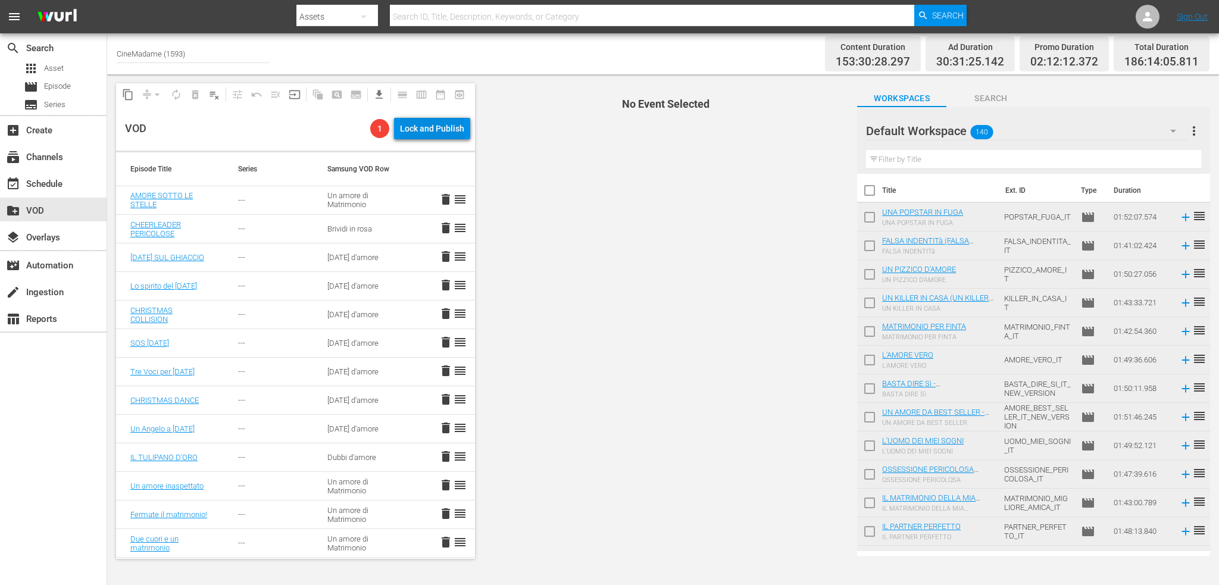
click at [427, 130] on div "Lock and Publish" at bounding box center [432, 128] width 64 height 21
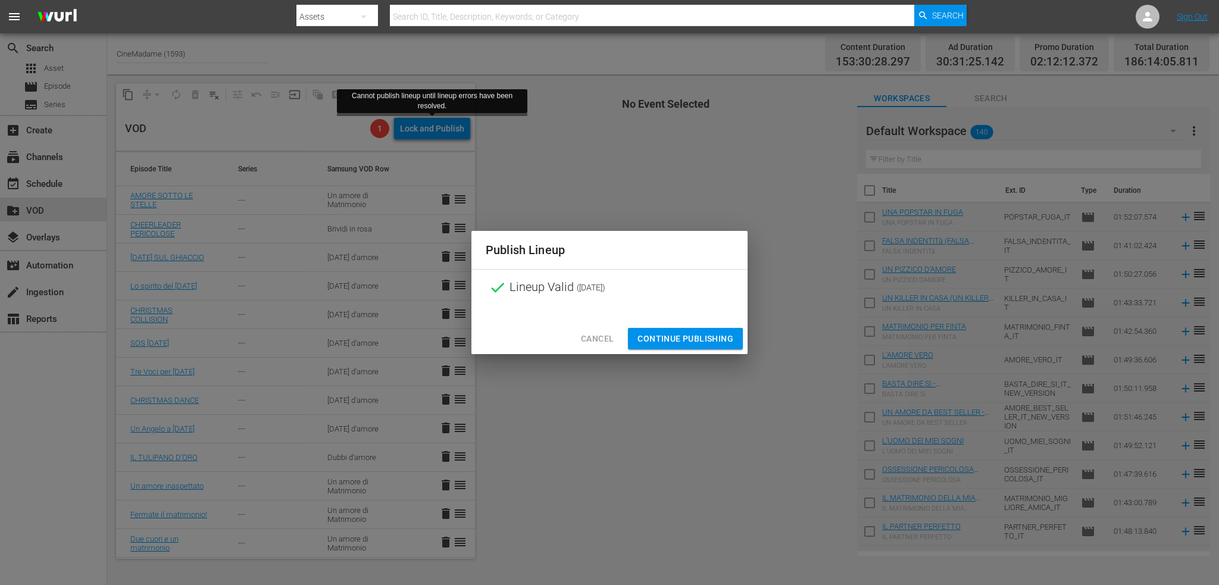
click at [707, 340] on span "Continue Publishing" at bounding box center [685, 338] width 96 height 15
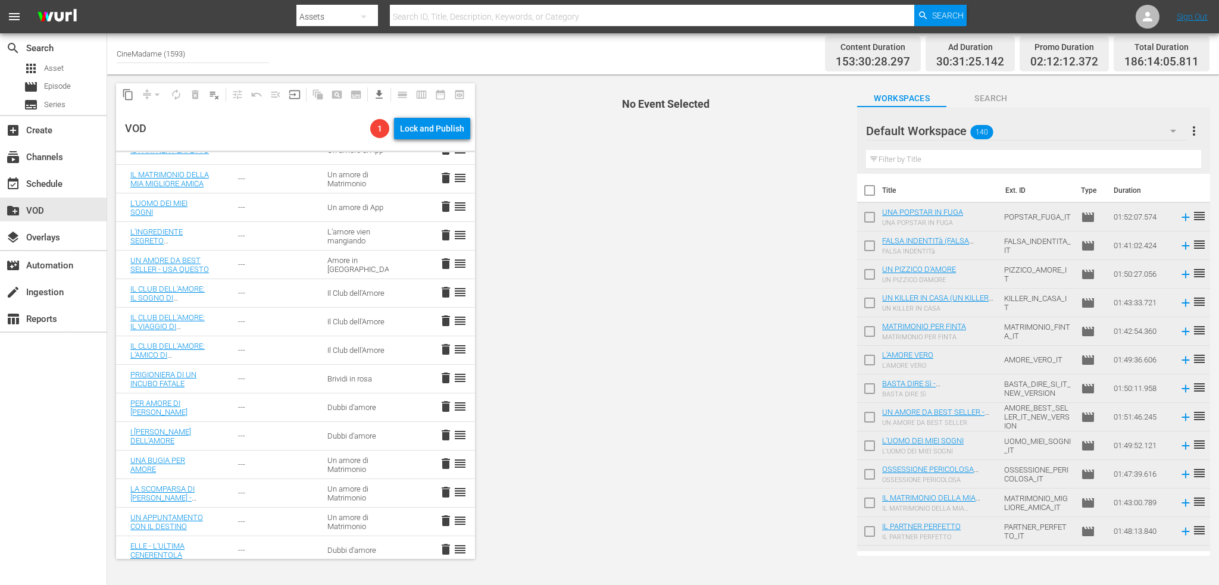
scroll to position [893, 0]
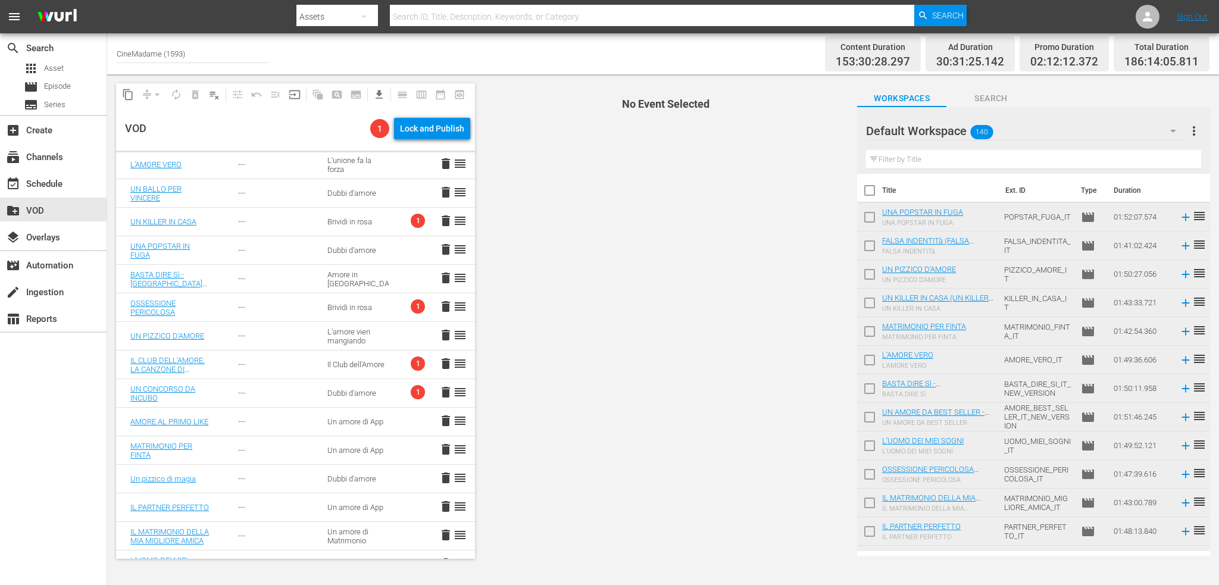
click at [386, 228] on td "Brividi in rosa" at bounding box center [358, 222] width 90 height 29
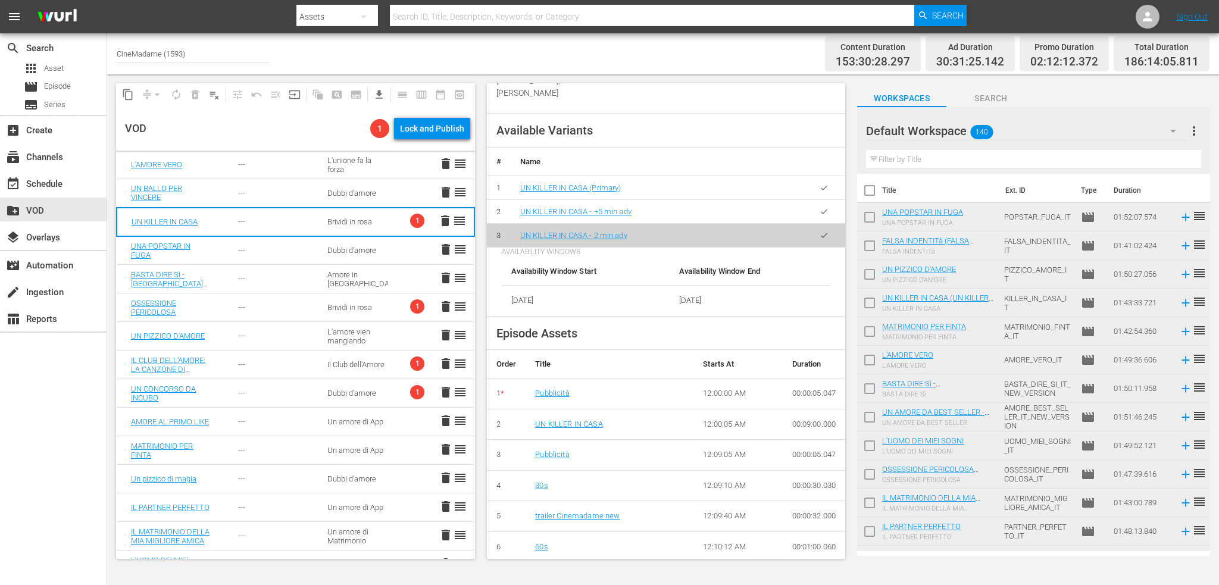
scroll to position [714, 0]
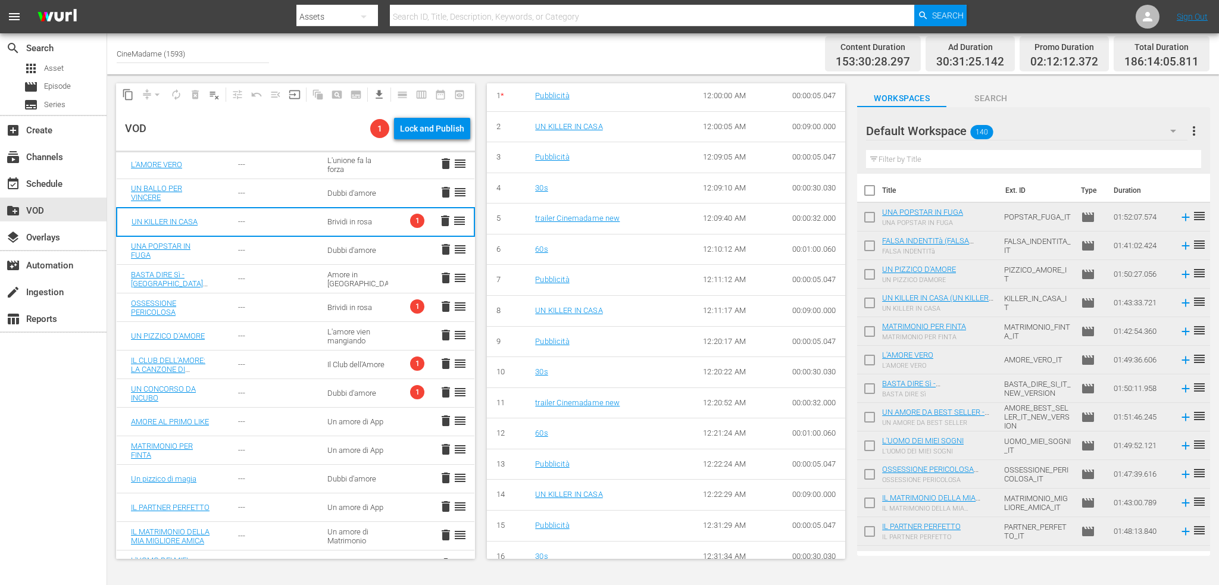
click at [410, 305] on div "1 delete reorder" at bounding box center [437, 307] width 57 height 16
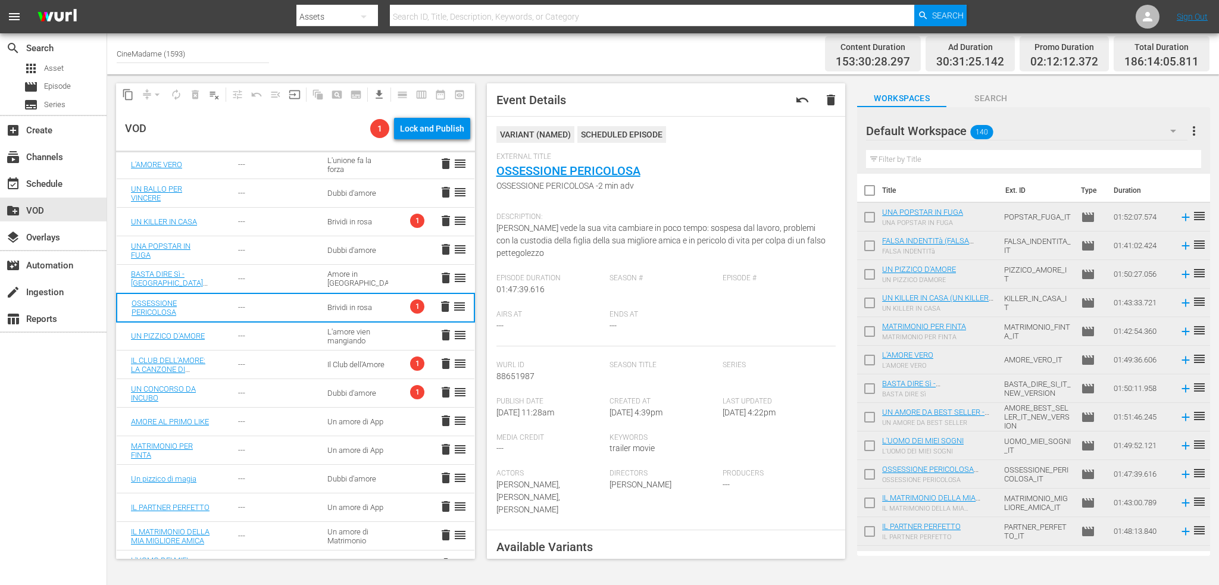
click at [368, 366] on div "Il Club dell'Amore" at bounding box center [357, 364] width 61 height 9
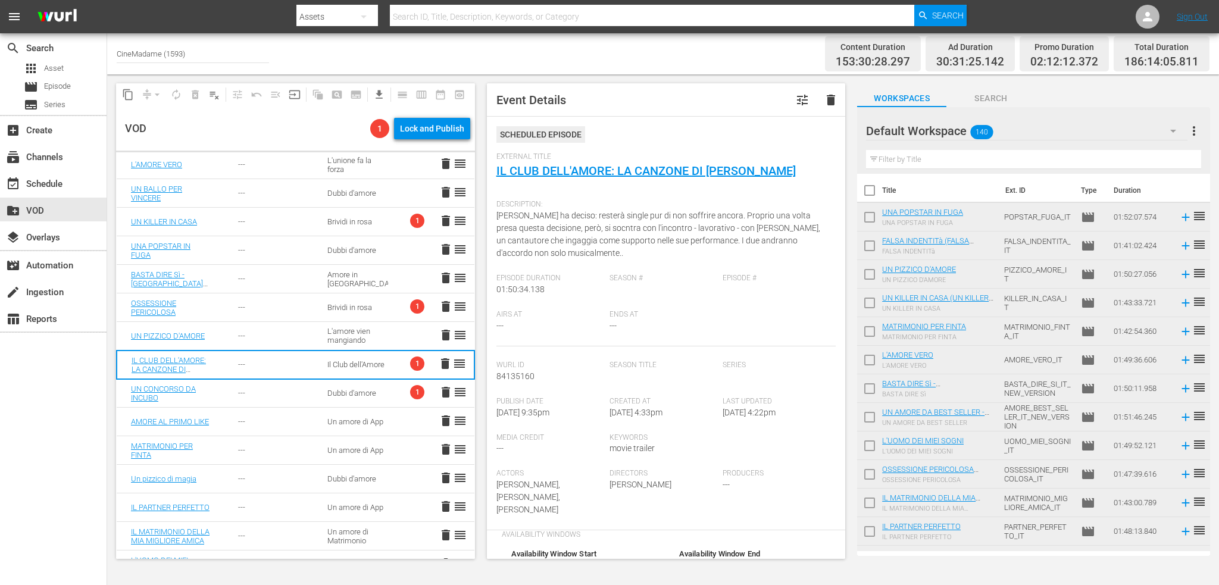
click at [383, 312] on td "Brividi in rosa" at bounding box center [357, 307] width 89 height 29
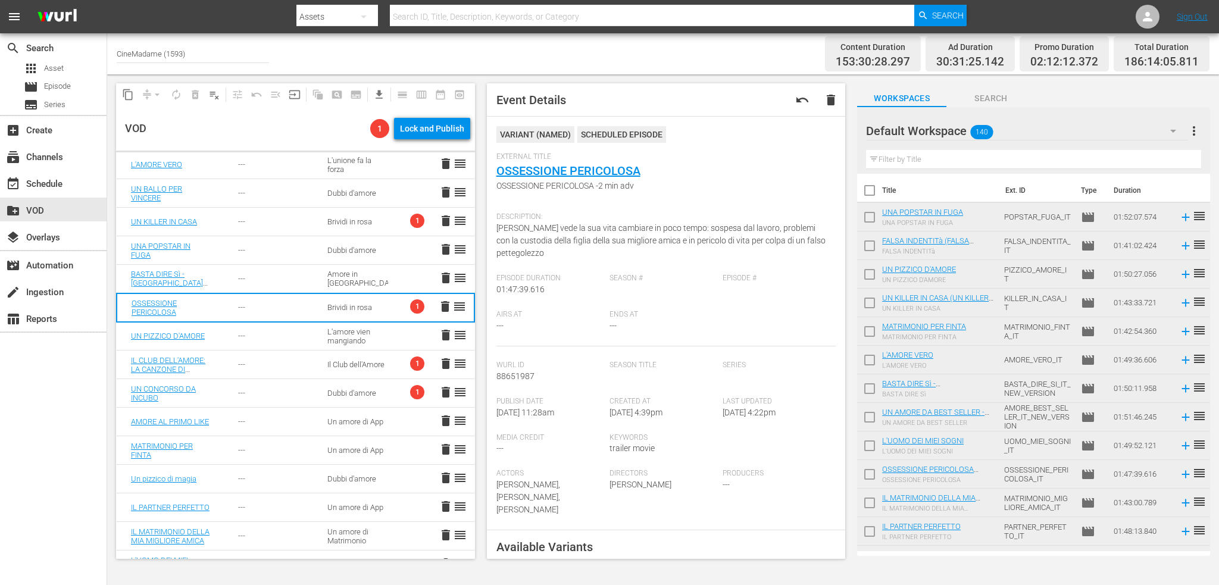
click at [557, 137] on div "VARIANT ( NAMED )" at bounding box center [535, 134] width 78 height 17
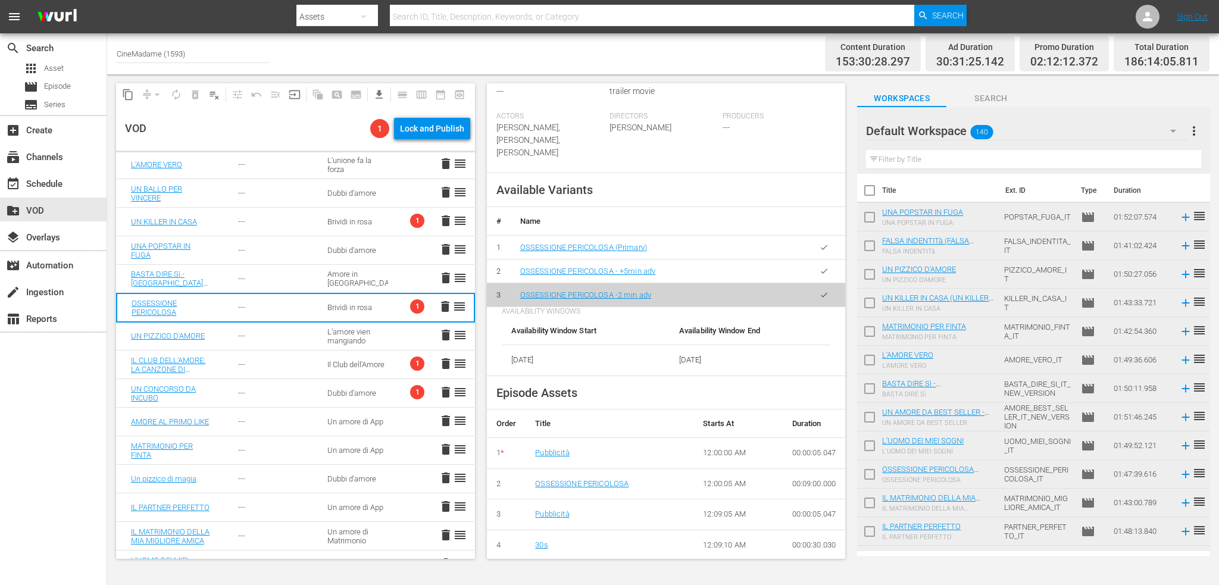
click at [410, 223] on span "1" at bounding box center [417, 221] width 14 height 14
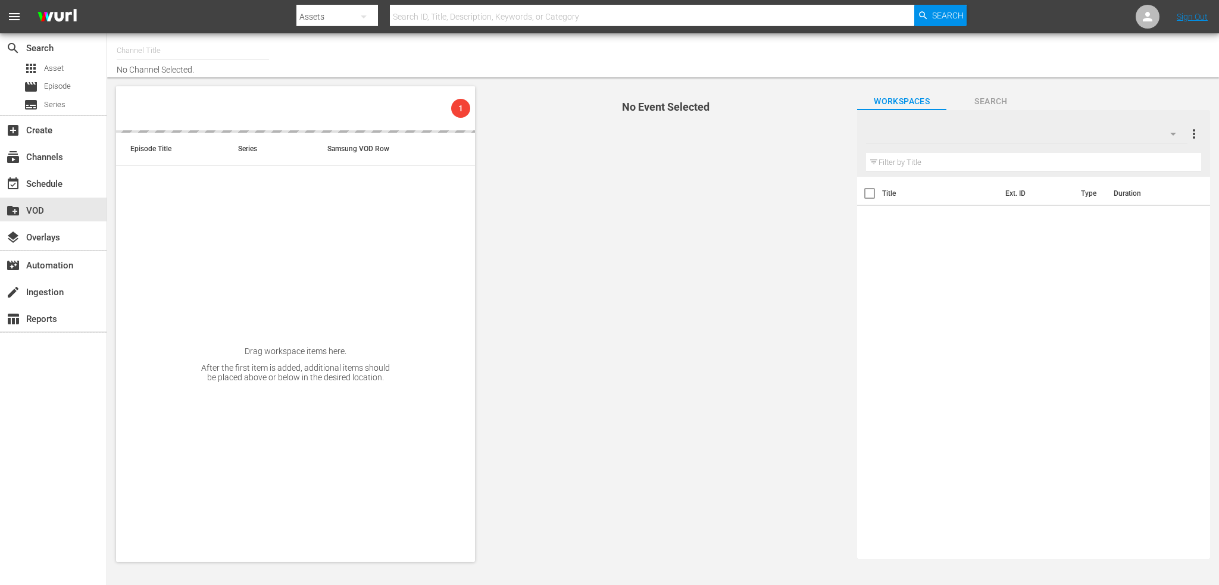
type input "CineMadame (1593)"
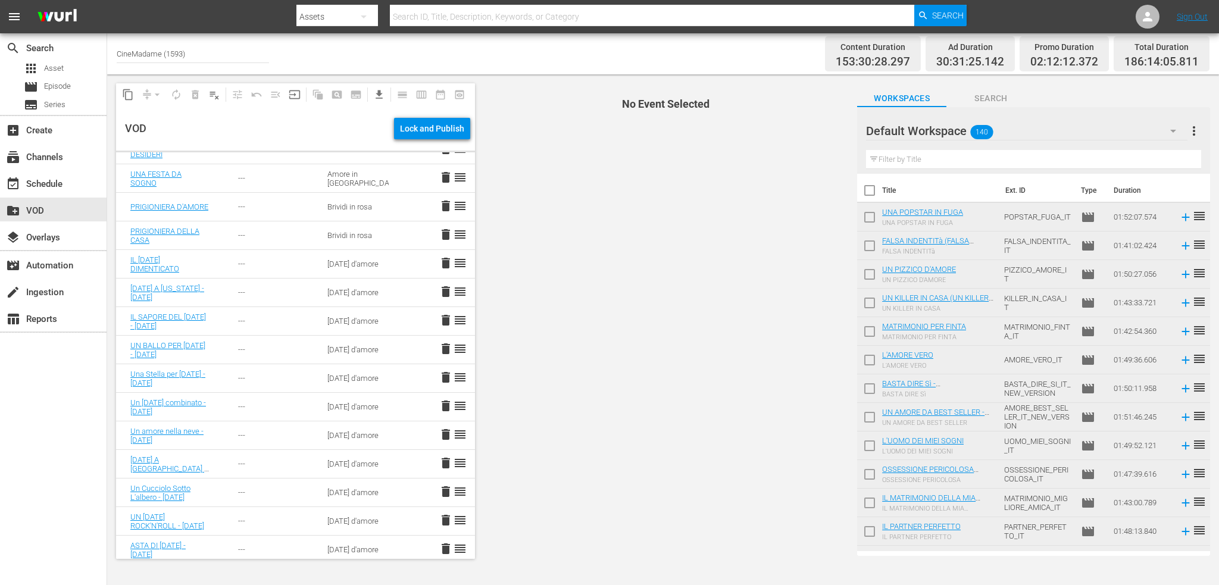
scroll to position [2569, 0]
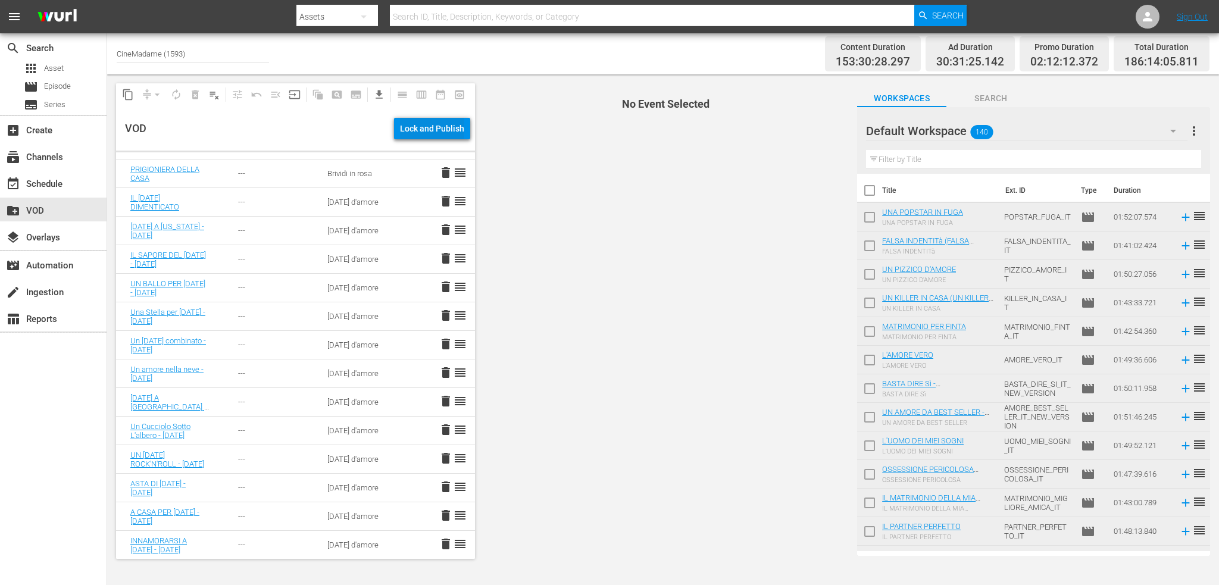
click at [411, 130] on div "Lock and Publish" at bounding box center [432, 128] width 64 height 21
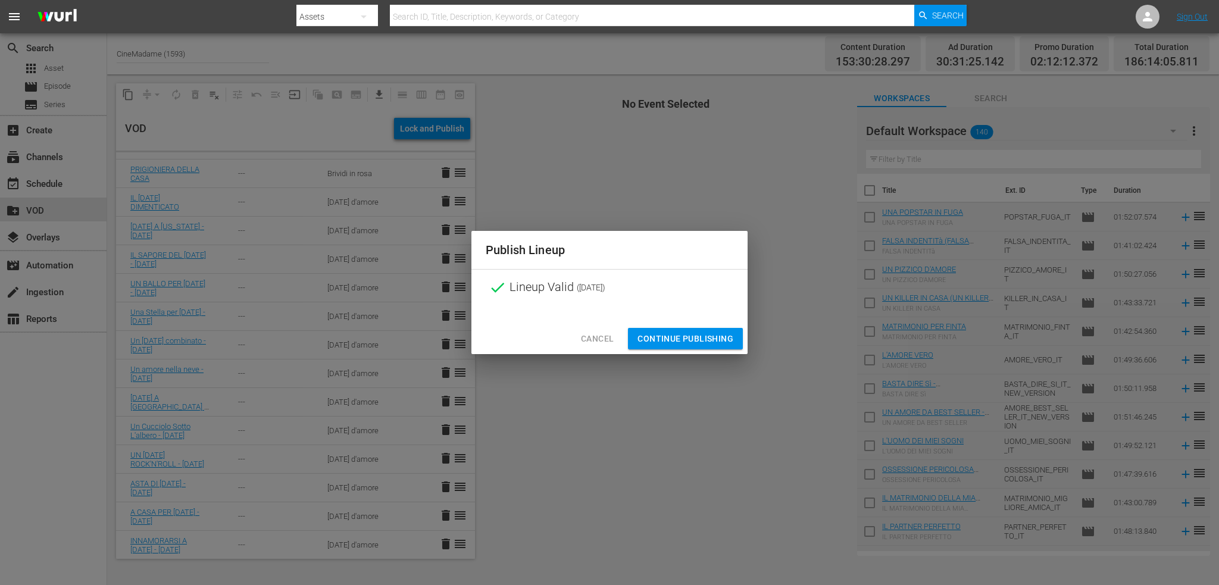
click at [689, 335] on span "Continue Publishing" at bounding box center [685, 338] width 96 height 15
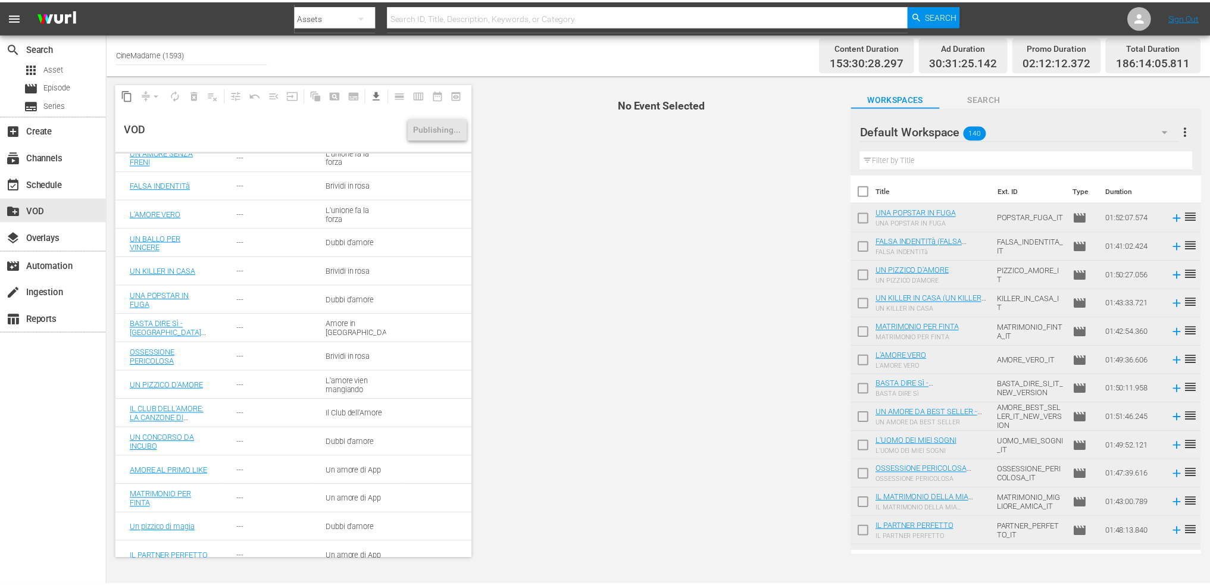
scroll to position [0, 0]
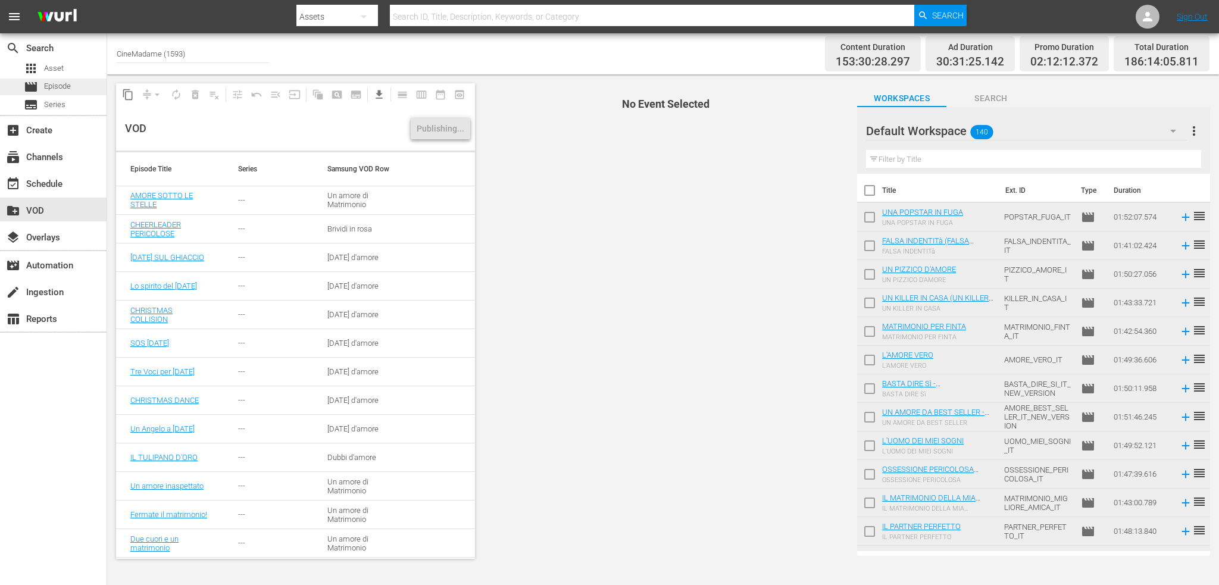
click at [45, 89] on span "Episode" at bounding box center [57, 86] width 27 height 12
